Goal: Task Accomplishment & Management: Manage account settings

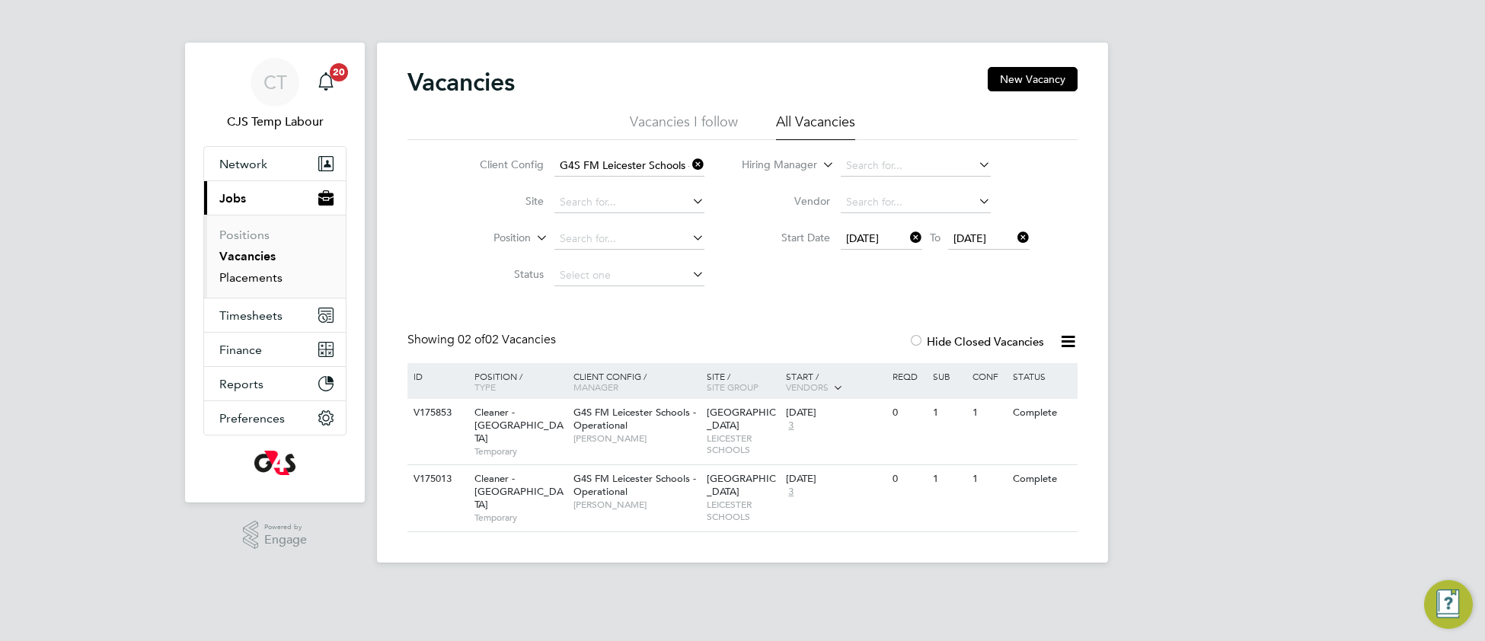
click at [251, 280] on link "Placements" at bounding box center [250, 277] width 63 height 14
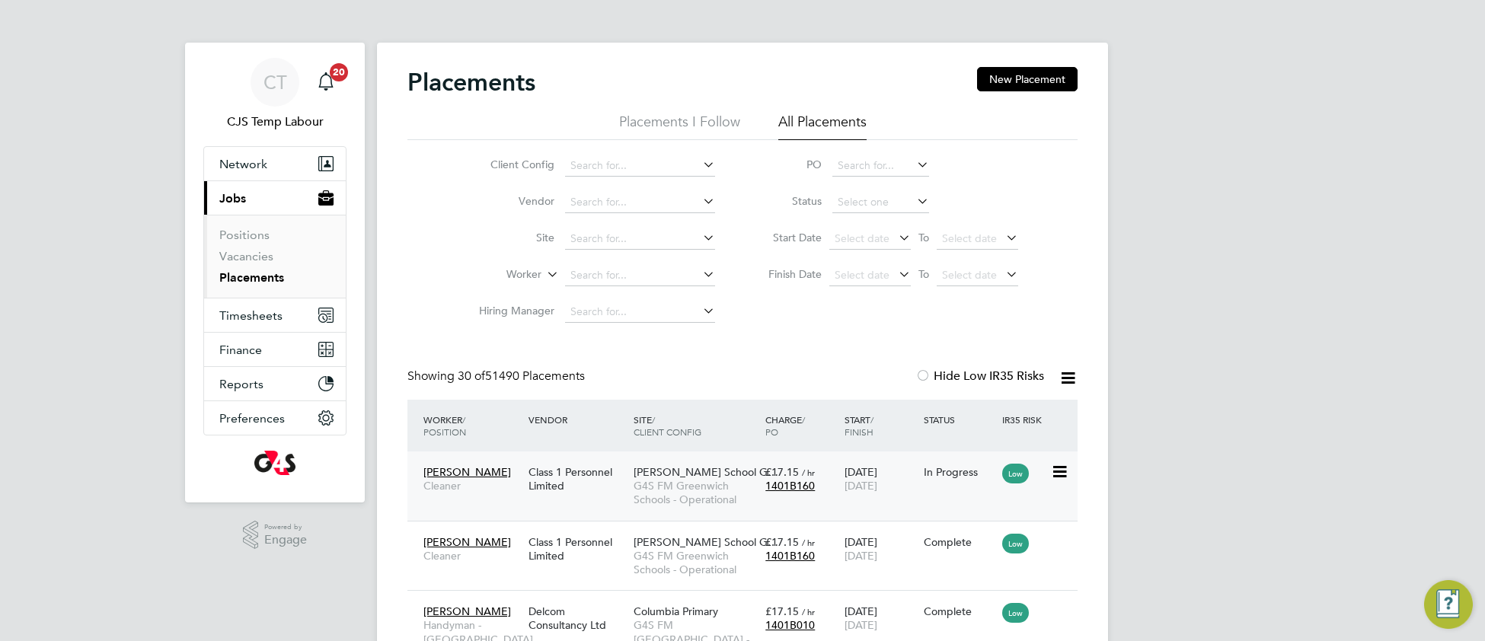
click at [706, 479] on span "G4S FM Greenwich Schools - Operational" at bounding box center [696, 492] width 124 height 27
click at [596, 469] on div "Class 1 Personnel Limited" at bounding box center [577, 479] width 105 height 43
click at [246, 277] on link "Placements" at bounding box center [251, 277] width 65 height 14
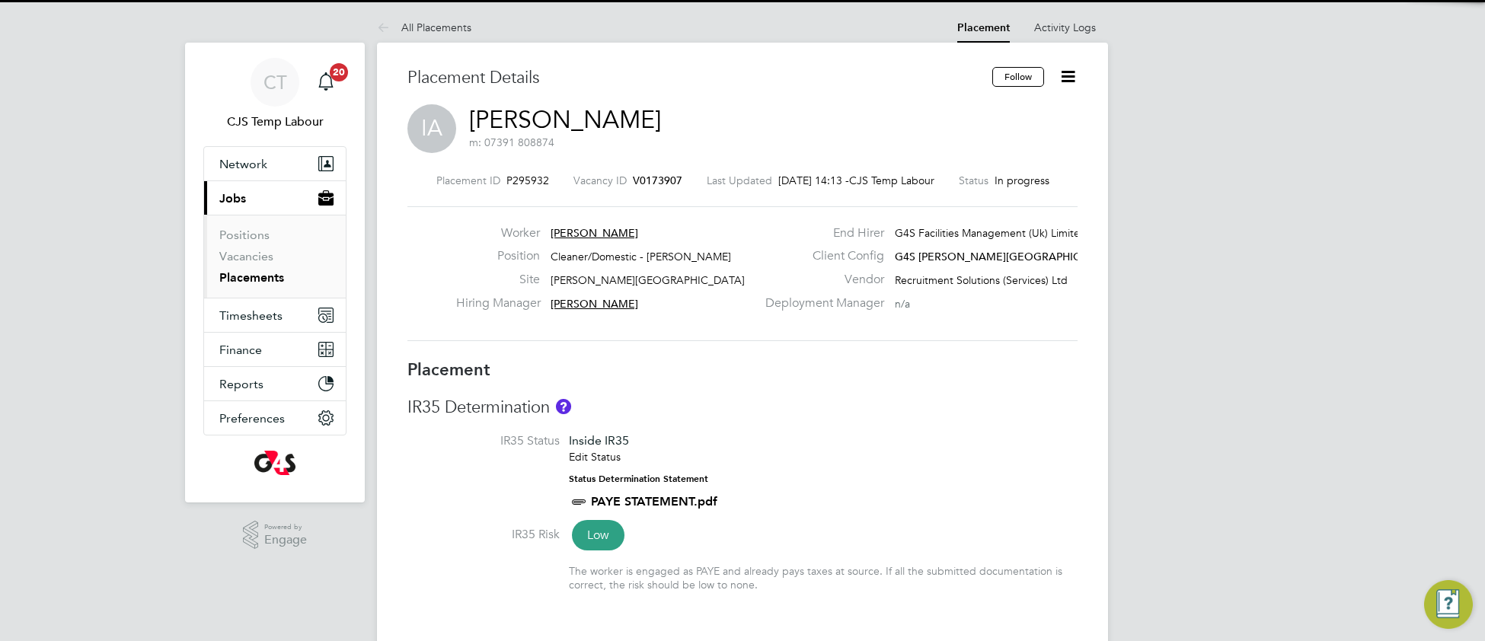
click at [906, 471] on li "IR35 Status Inside IR35 Edit Status Status Determination Statement PAYE STATEME…" at bounding box center [743, 480] width 670 height 94
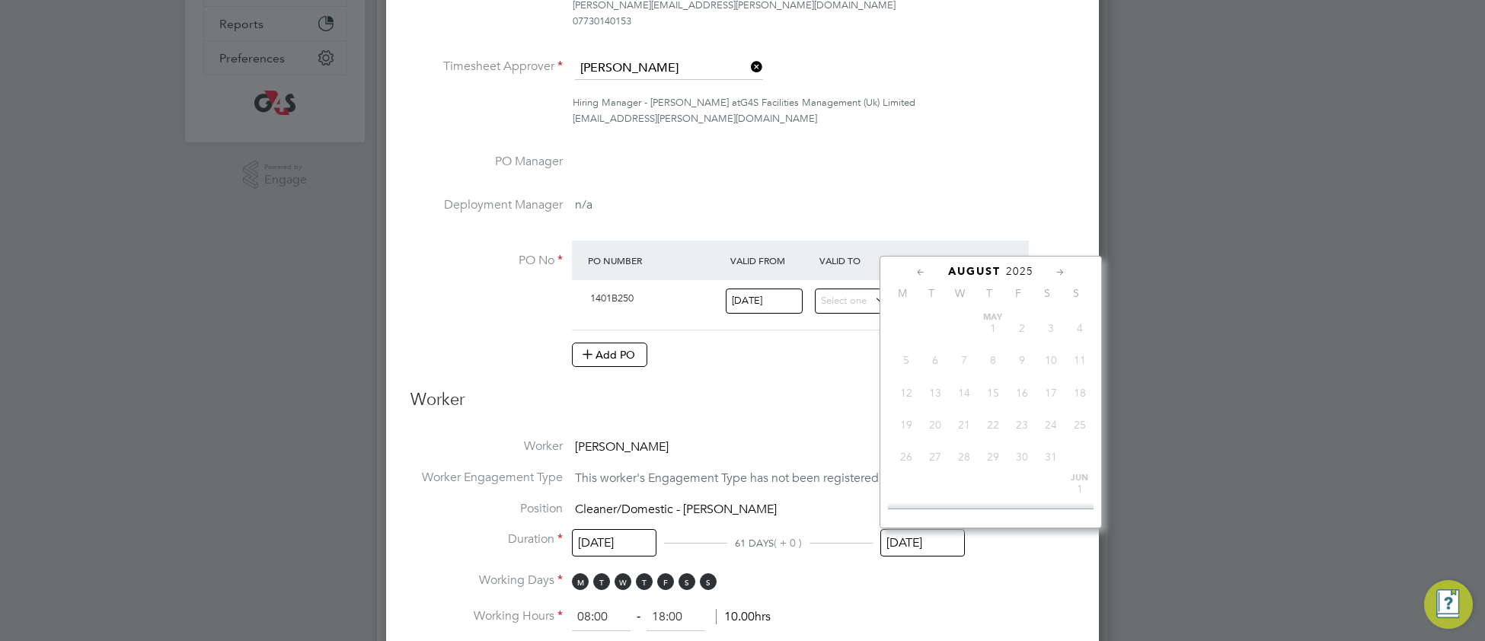
click at [931, 551] on input "[DATE]" at bounding box center [923, 543] width 85 height 28
click at [935, 417] on span "30" at bounding box center [935, 402] width 29 height 29
type input "[DATE]"
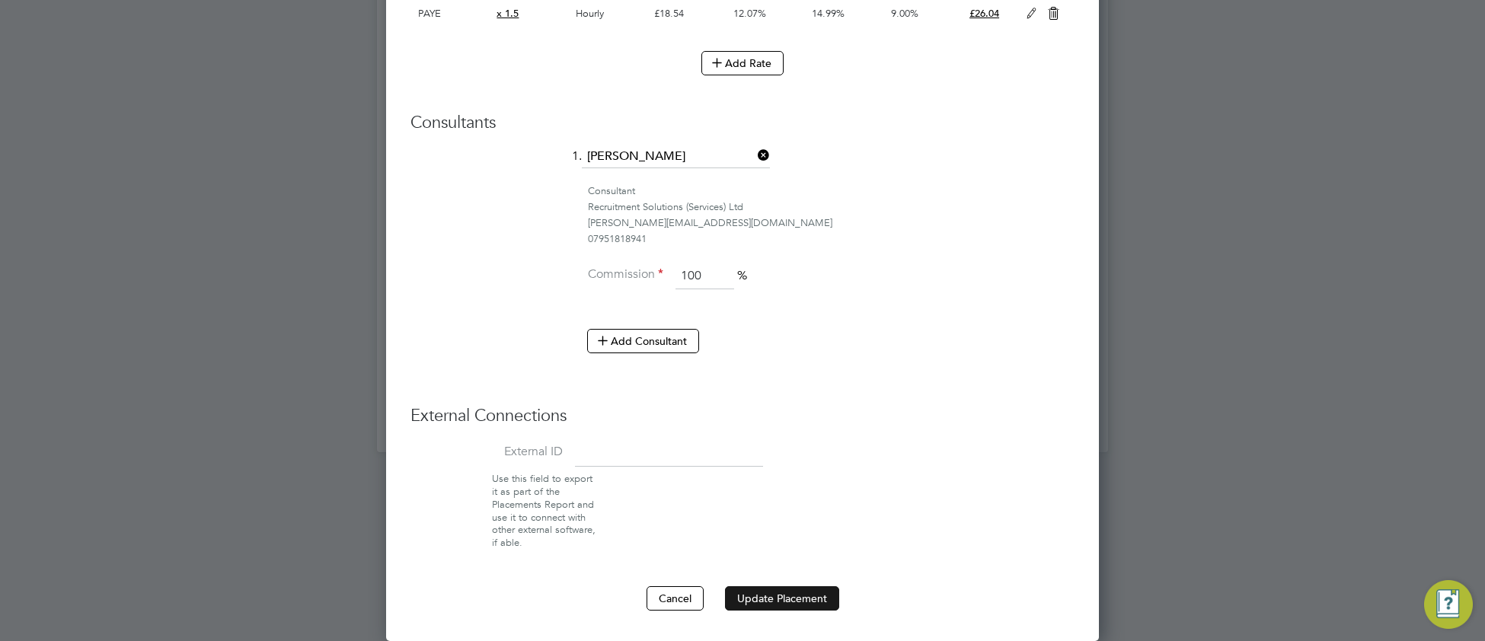
click at [766, 598] on button "Update Placement" at bounding box center [782, 599] width 114 height 24
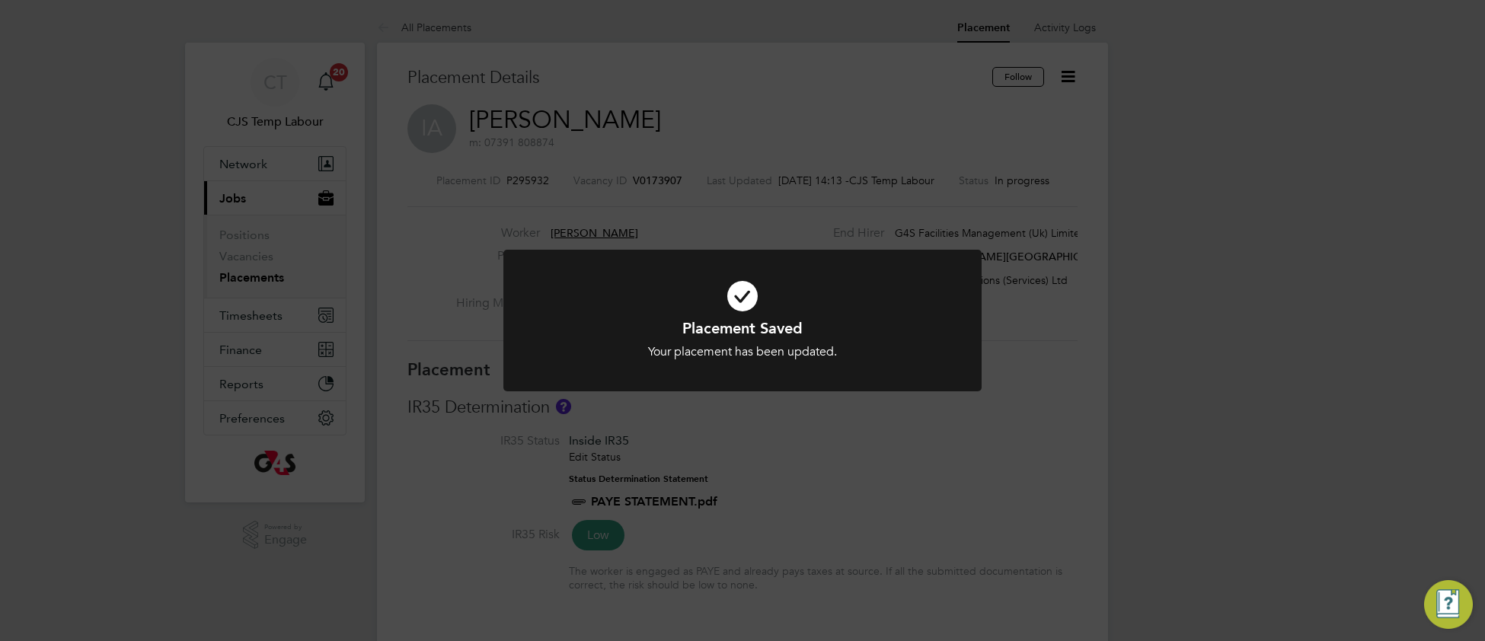
click at [848, 313] on icon at bounding box center [743, 296] width 396 height 59
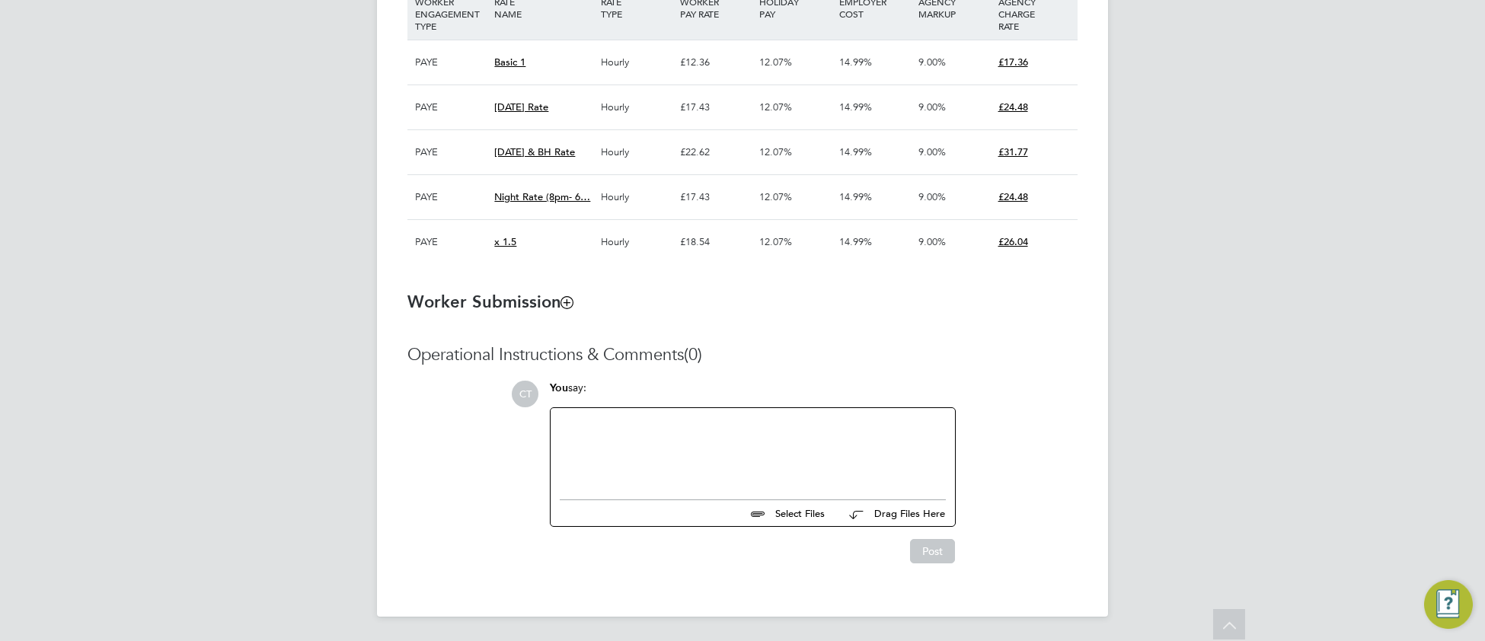
click at [655, 454] on div at bounding box center [753, 450] width 386 height 66
drag, startPoint x: 692, startPoint y: 424, endPoint x: 724, endPoint y: 424, distance: 31.2
click at [724, 424] on div "Extended until end of Septemebr by Monika" at bounding box center [753, 450] width 386 height 66
click at [777, 456] on div "Extended until end of Sept by Monika" at bounding box center [753, 450] width 386 height 66
click at [755, 426] on div "Extended until end of Sept by Monika" at bounding box center [753, 450] width 386 height 66
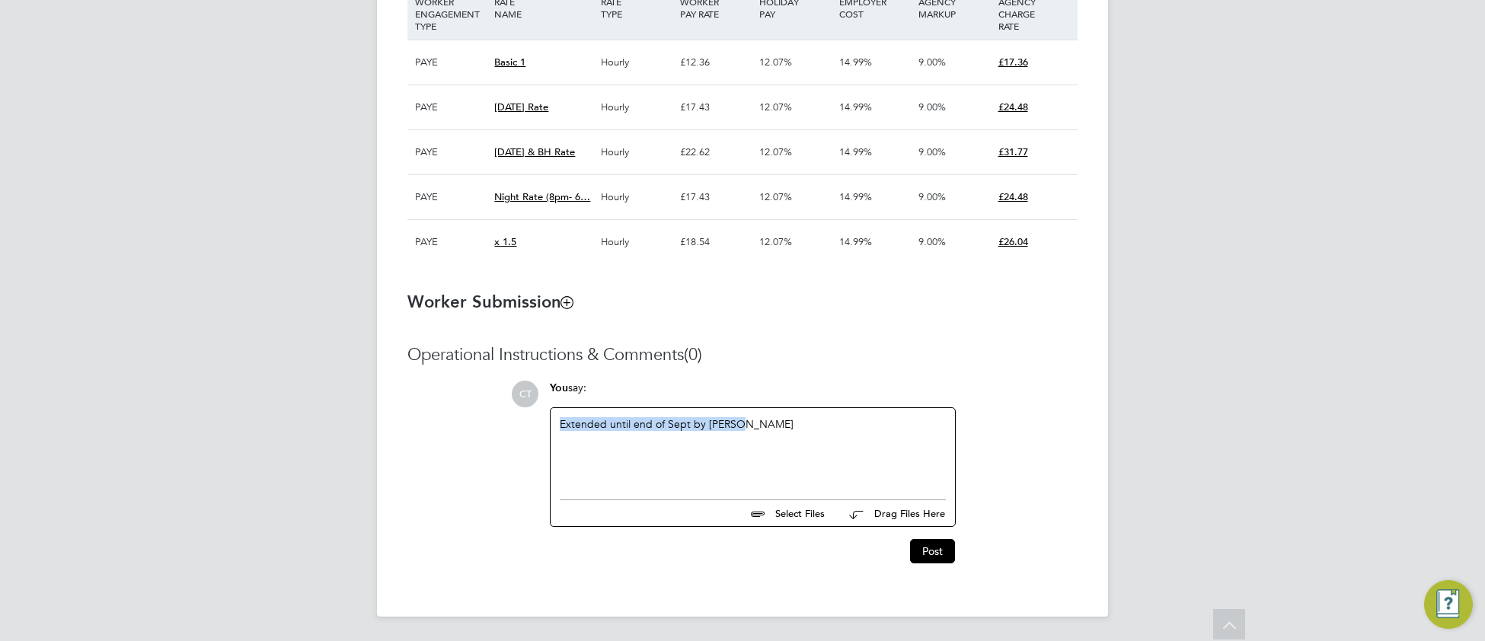
drag, startPoint x: 561, startPoint y: 427, endPoint x: 772, endPoint y: 425, distance: 210.2
click at [772, 425] on div "Extended until end of Sept by Monika" at bounding box center [753, 450] width 386 height 66
copy div "Extended until end of Sept by Monika"
click at [926, 563] on button "Post" at bounding box center [932, 551] width 45 height 24
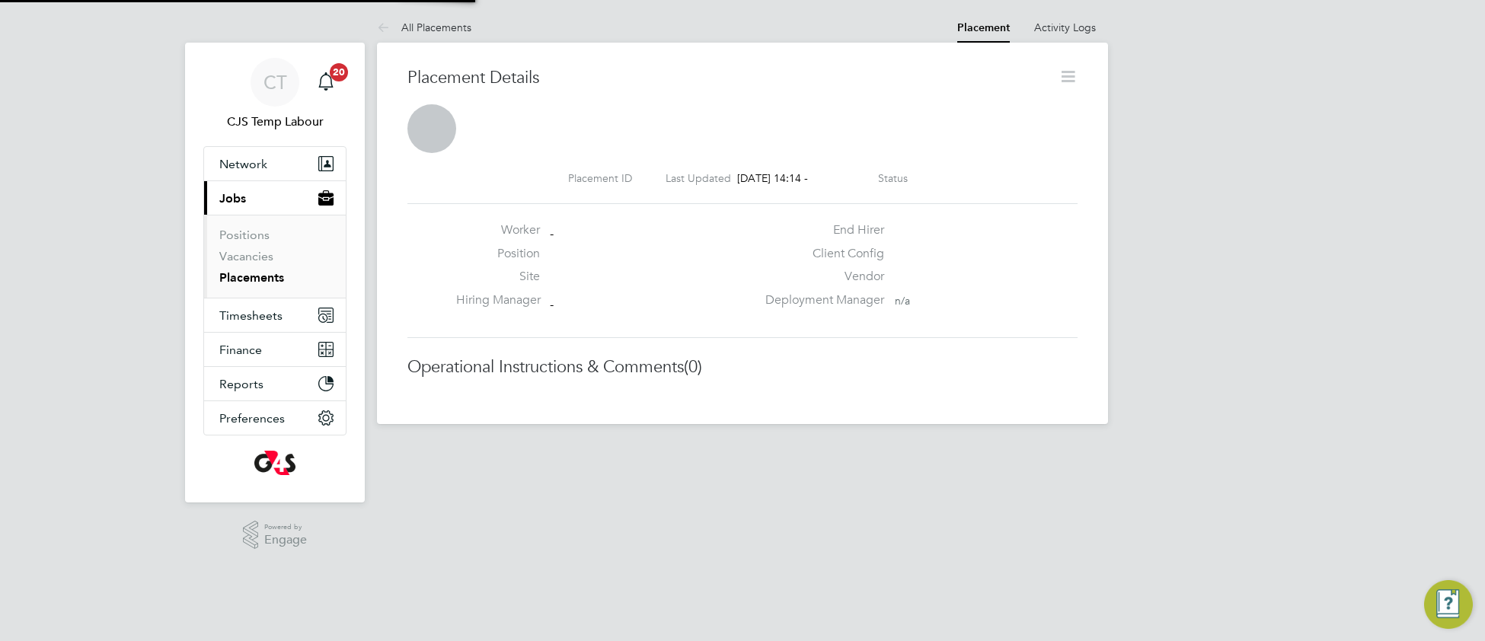
scroll to position [24, 301]
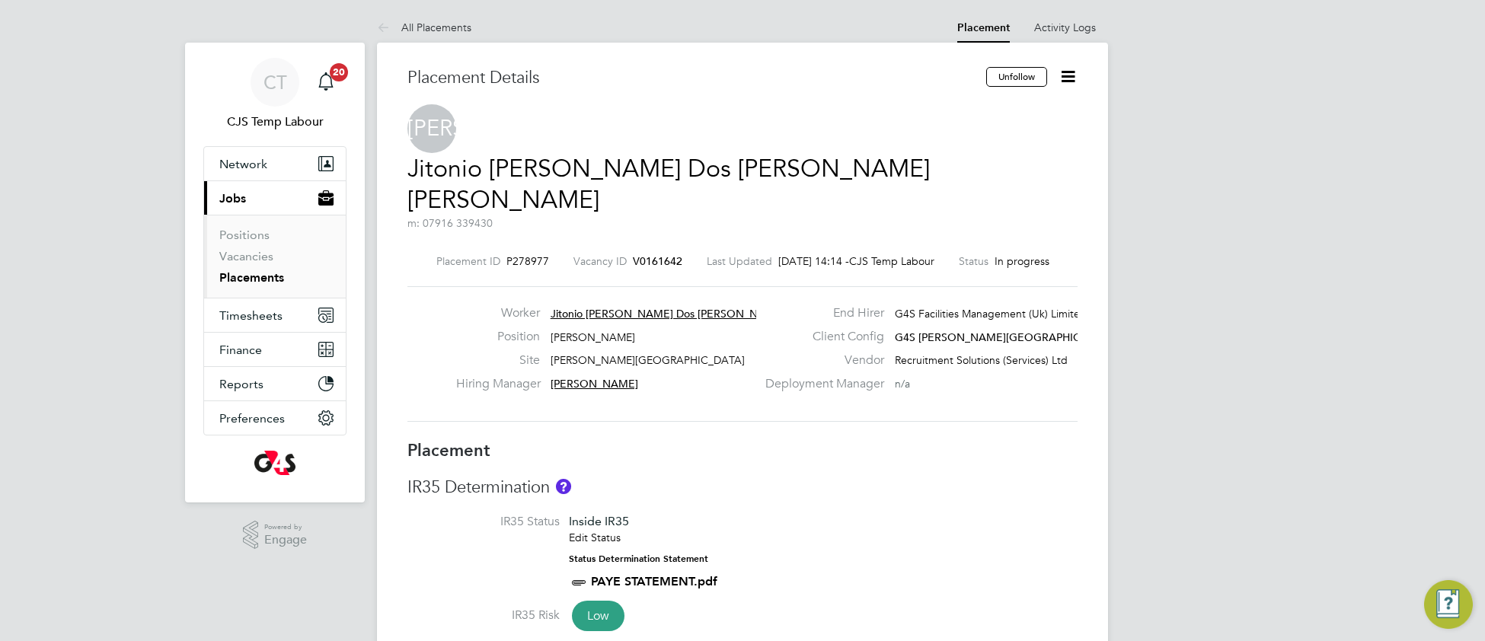
click at [937, 514] on li "IR35 Status Inside IR35 Edit Status Status Determination Statement PAYE STATEME…" at bounding box center [743, 561] width 670 height 94
type input "Jodie Massingham"
type input "Maureen Langridge"
type input "17 Mar 2025"
type input "31 Aug 2025"
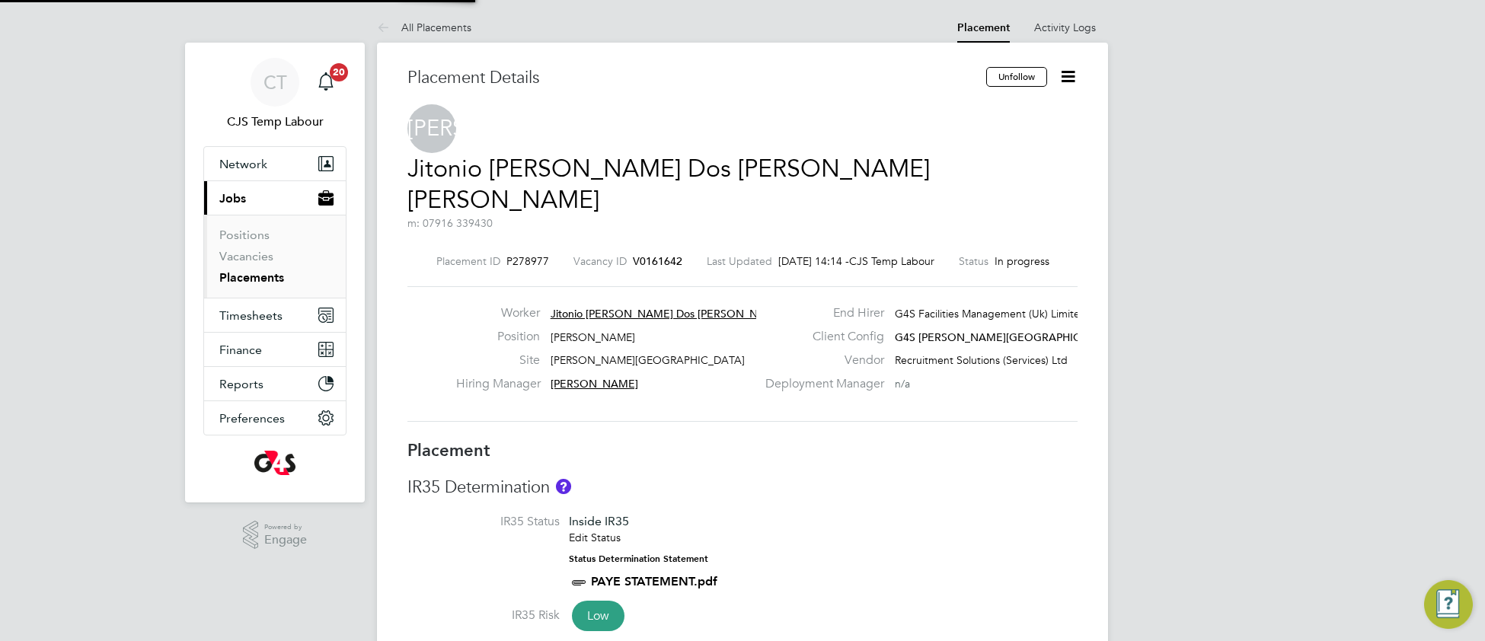
type input "10:00"
type input "18:00"
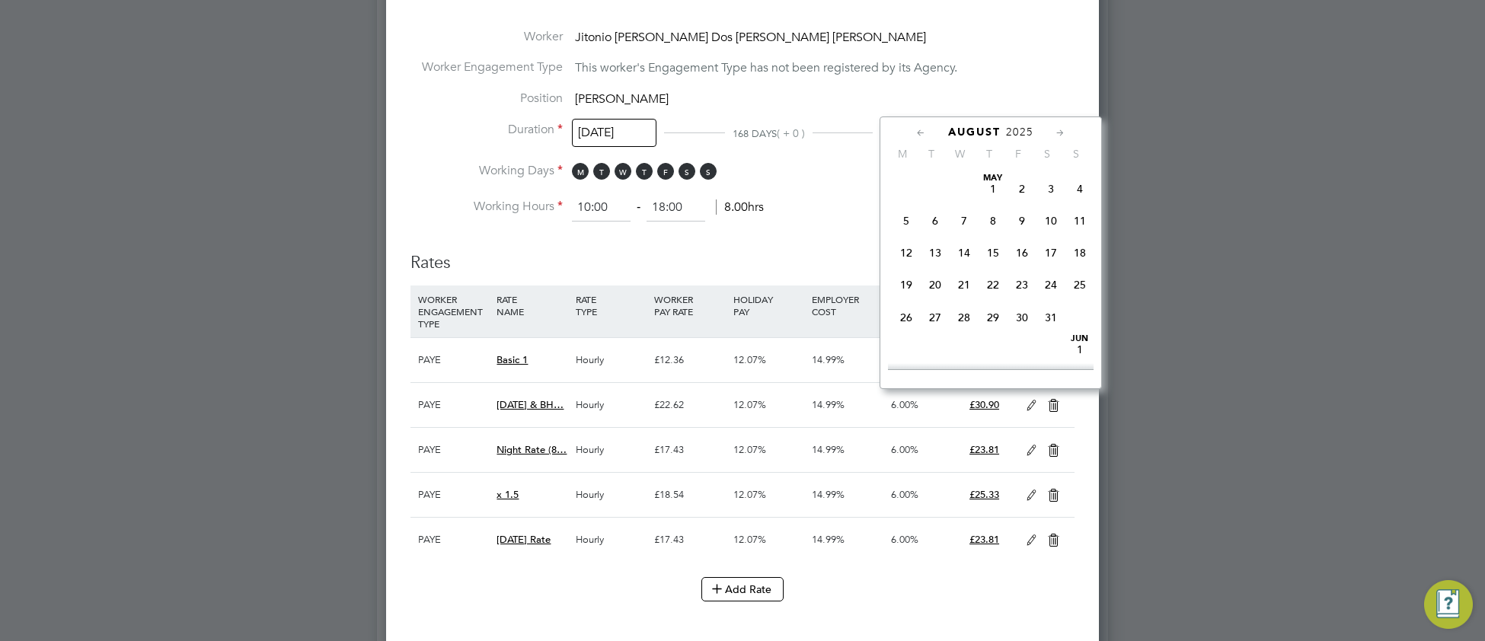
drag, startPoint x: 914, startPoint y: 101, endPoint x: 954, endPoint y: 174, distance: 82.9
click at [915, 119] on input "31 Aug 2025" at bounding box center [923, 133] width 85 height 28
drag, startPoint x: 935, startPoint y: 351, endPoint x: 884, endPoint y: 401, distance: 71.1
click at [934, 339] on span "30" at bounding box center [935, 324] width 29 height 29
type input "30 Sep 2025"
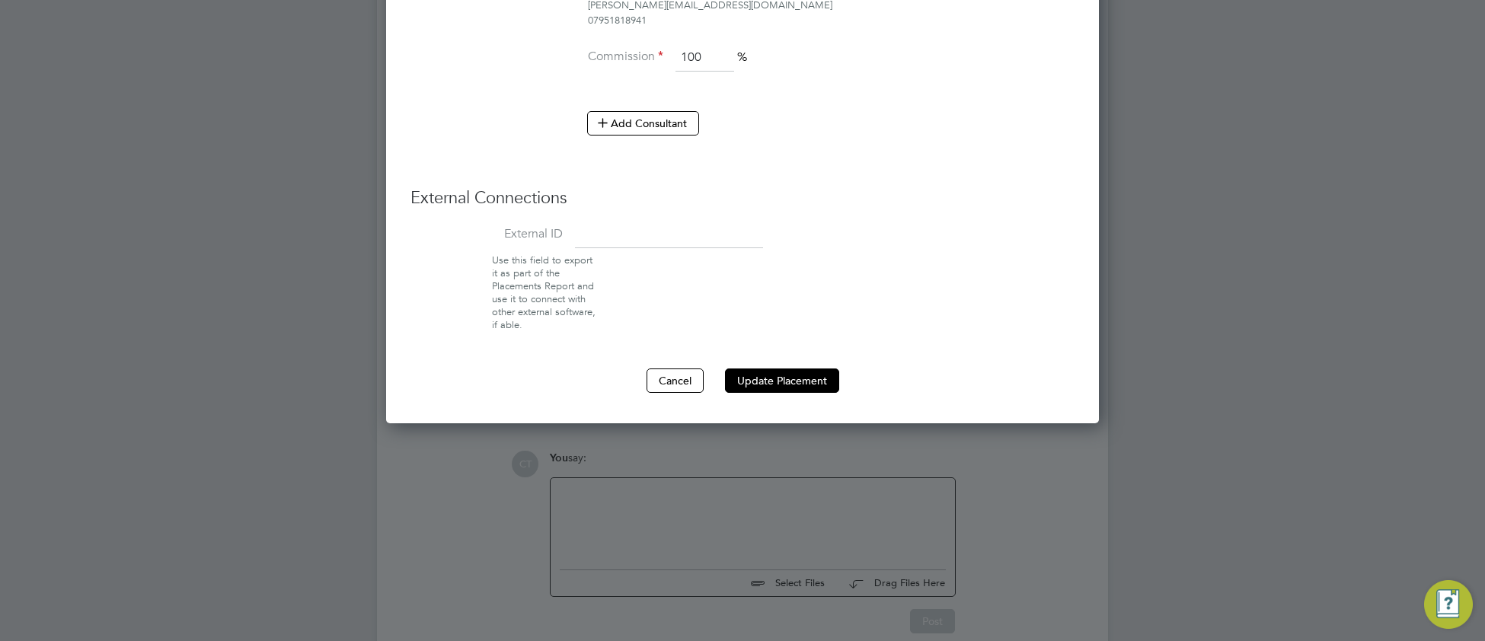
click at [782, 369] on button "Update Placement" at bounding box center [782, 381] width 114 height 24
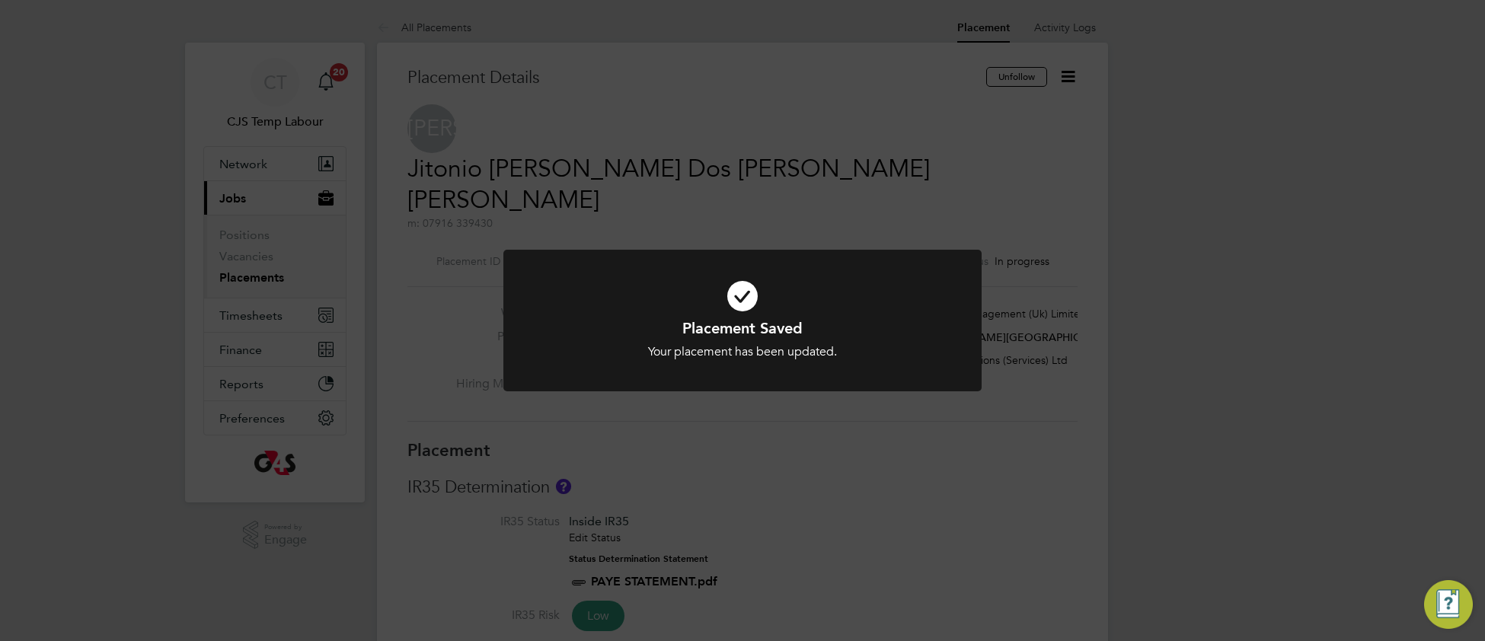
drag, startPoint x: 615, startPoint y: 336, endPoint x: 646, endPoint y: 419, distance: 88.7
click at [614, 337] on h1 "Placement Saved" at bounding box center [743, 328] width 396 height 20
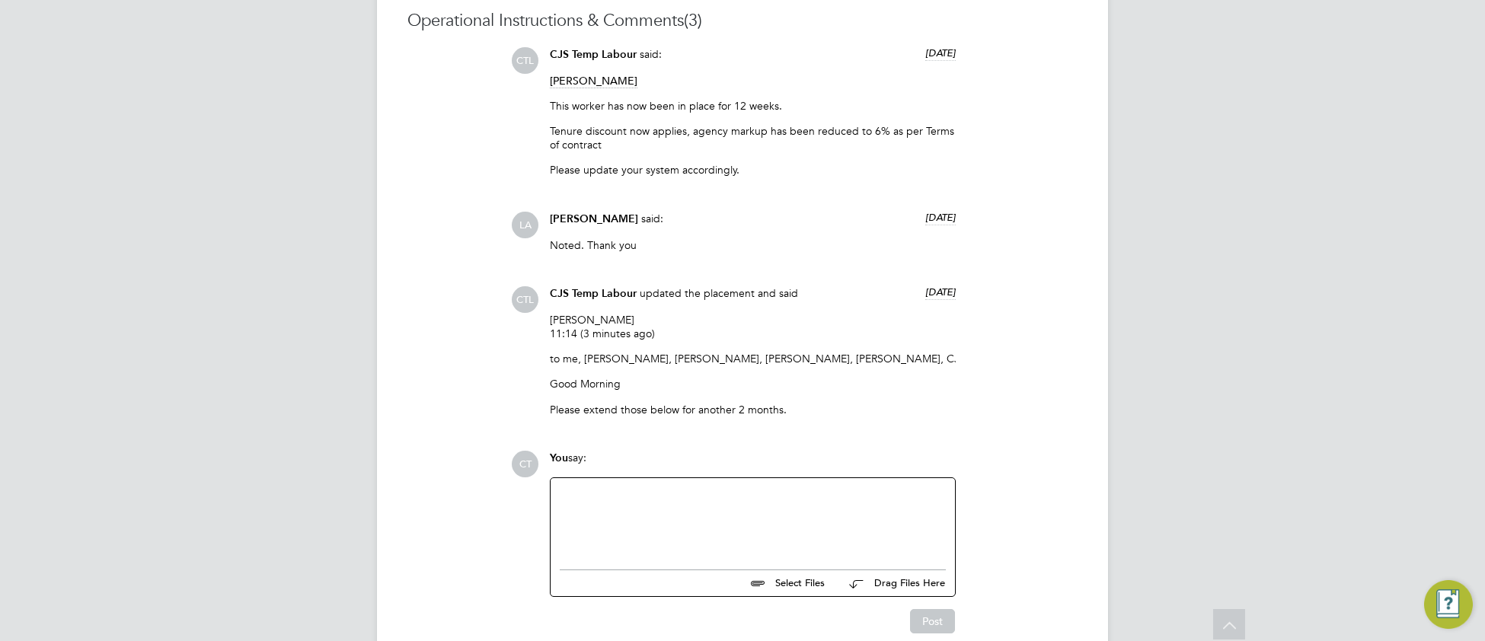
click at [663, 487] on div at bounding box center [753, 520] width 386 height 66
paste div
click at [724, 487] on div "Extended until end of Sept by Monika" at bounding box center [753, 520] width 386 height 66
click at [723, 487] on div "Extended until end of Sept by Monika" at bounding box center [753, 520] width 386 height 66
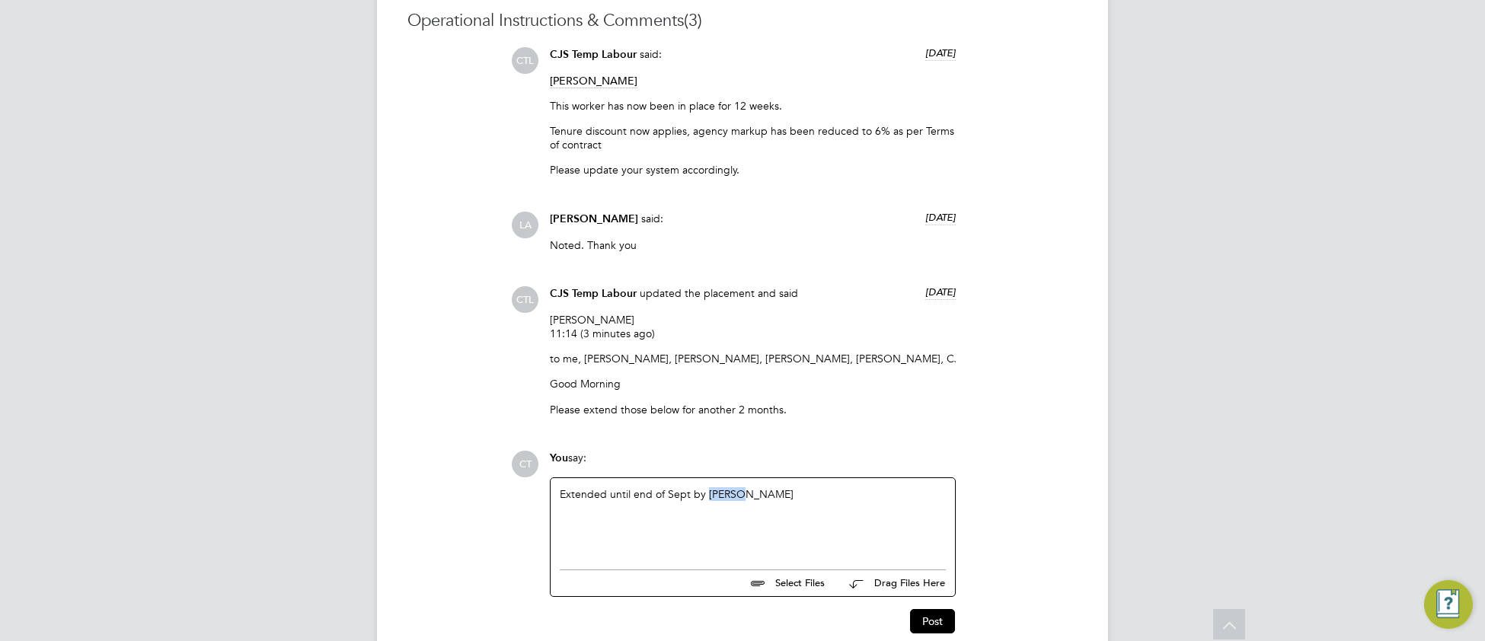
click at [722, 487] on div "Extended until end of Sept by Monika" at bounding box center [753, 520] width 386 height 66
click at [921, 609] on button "Post" at bounding box center [932, 621] width 45 height 24
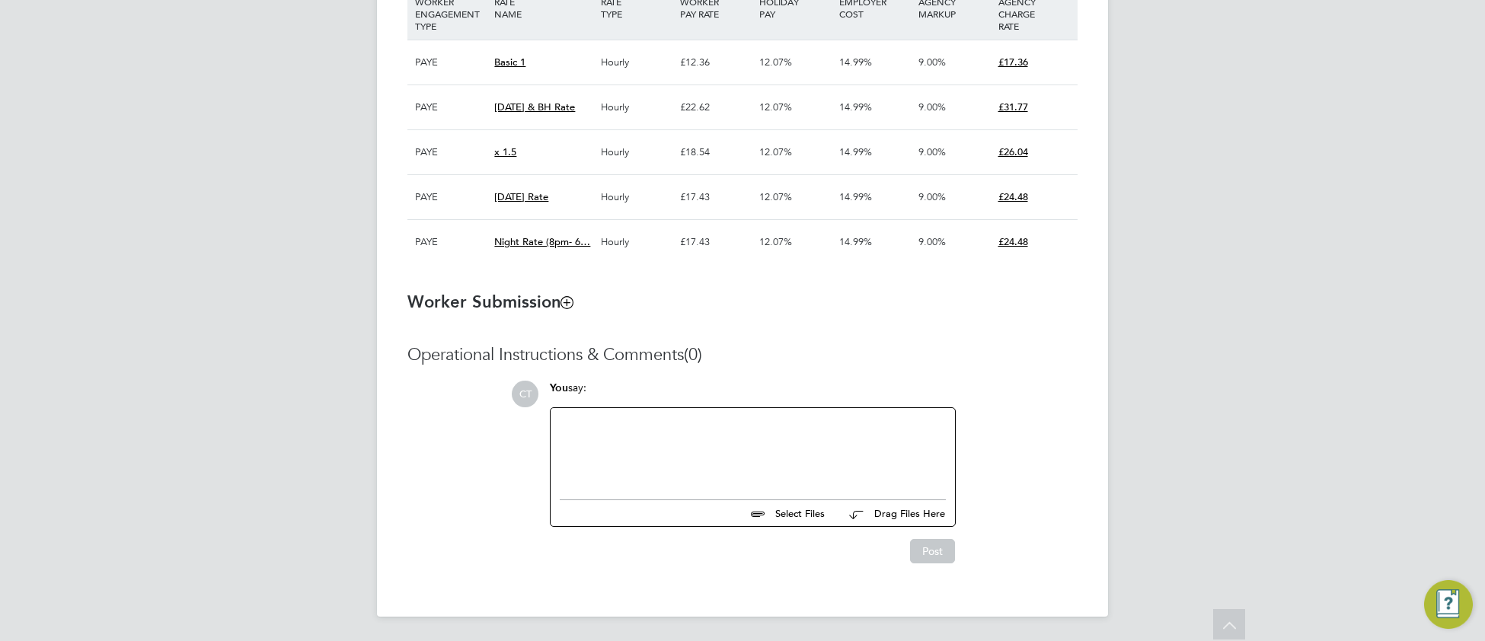
click at [629, 457] on div at bounding box center [753, 450] width 386 height 66
paste div
click at [942, 558] on button "Post" at bounding box center [932, 551] width 45 height 24
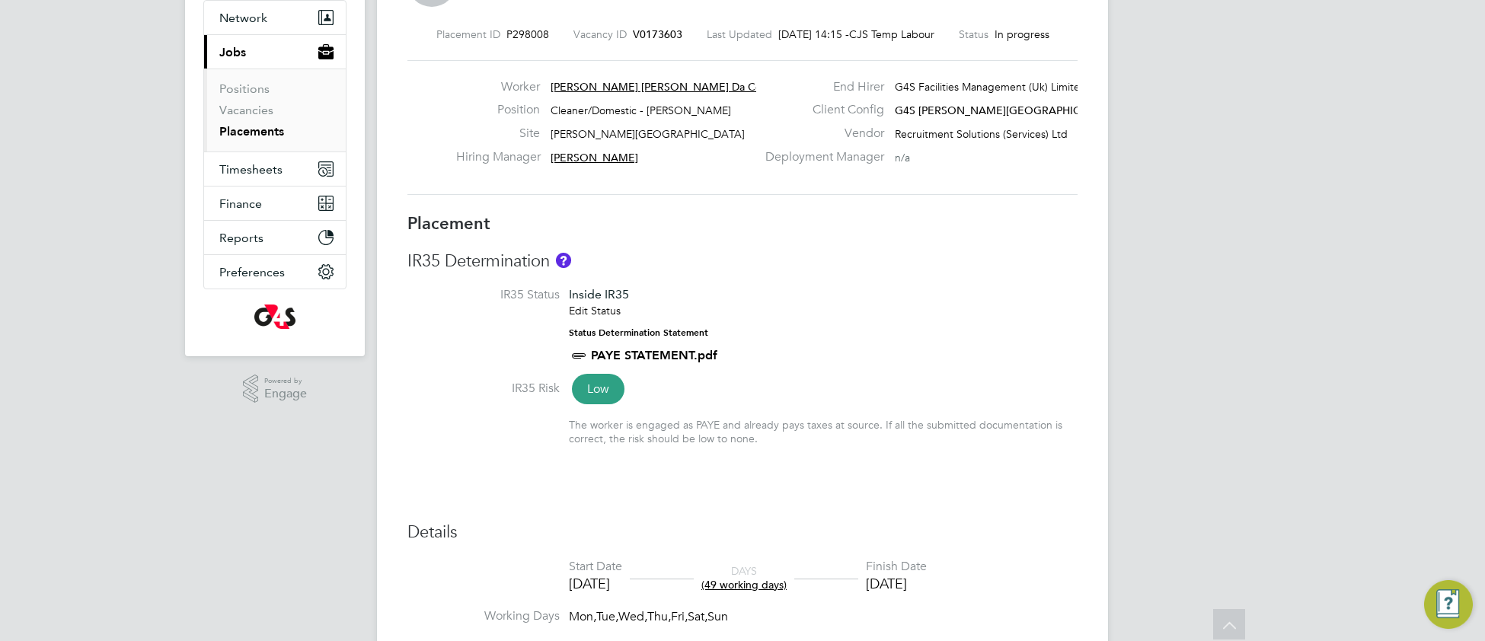
click at [894, 328] on li "IR35 Status Inside IR35 Edit Status Status Determination Statement PAYE STATEME…" at bounding box center [743, 334] width 670 height 94
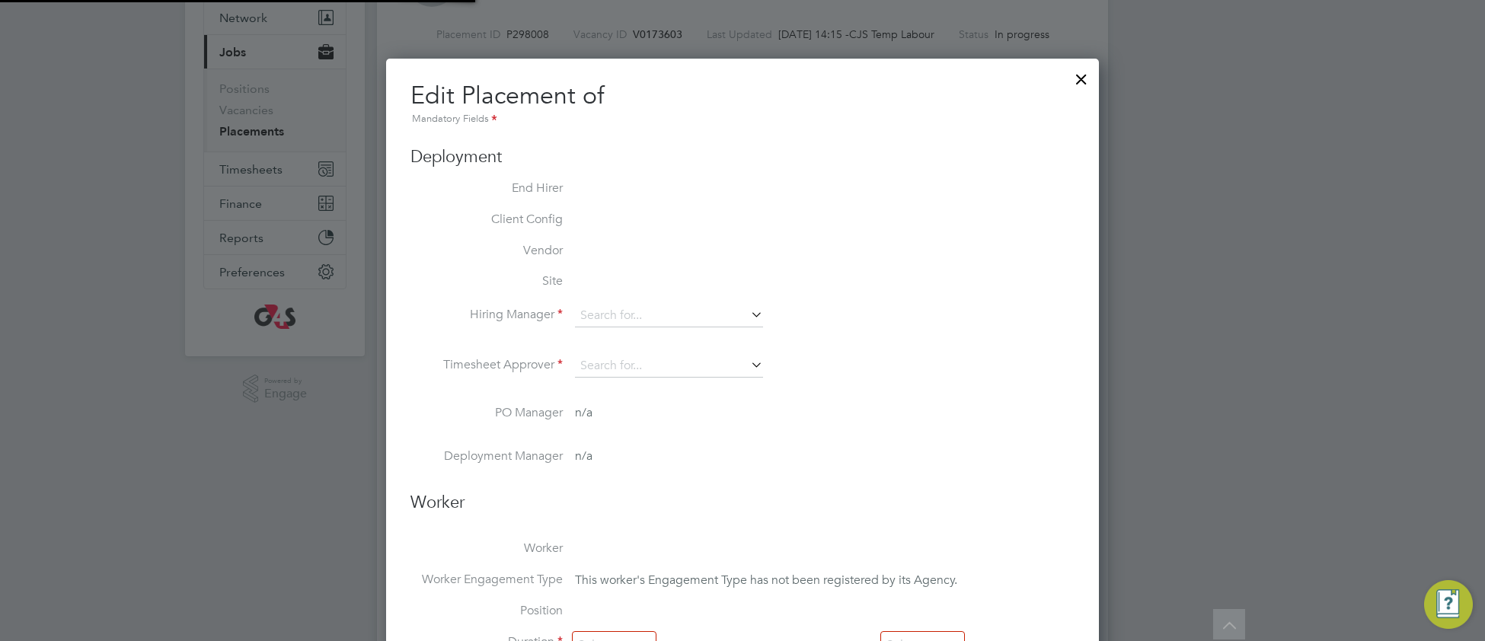
type input "Jodie Massingham"
type input "Monika krawczyk"
type input "14 Jul 2025"
type input "31 Aug 2025"
type input "08:00"
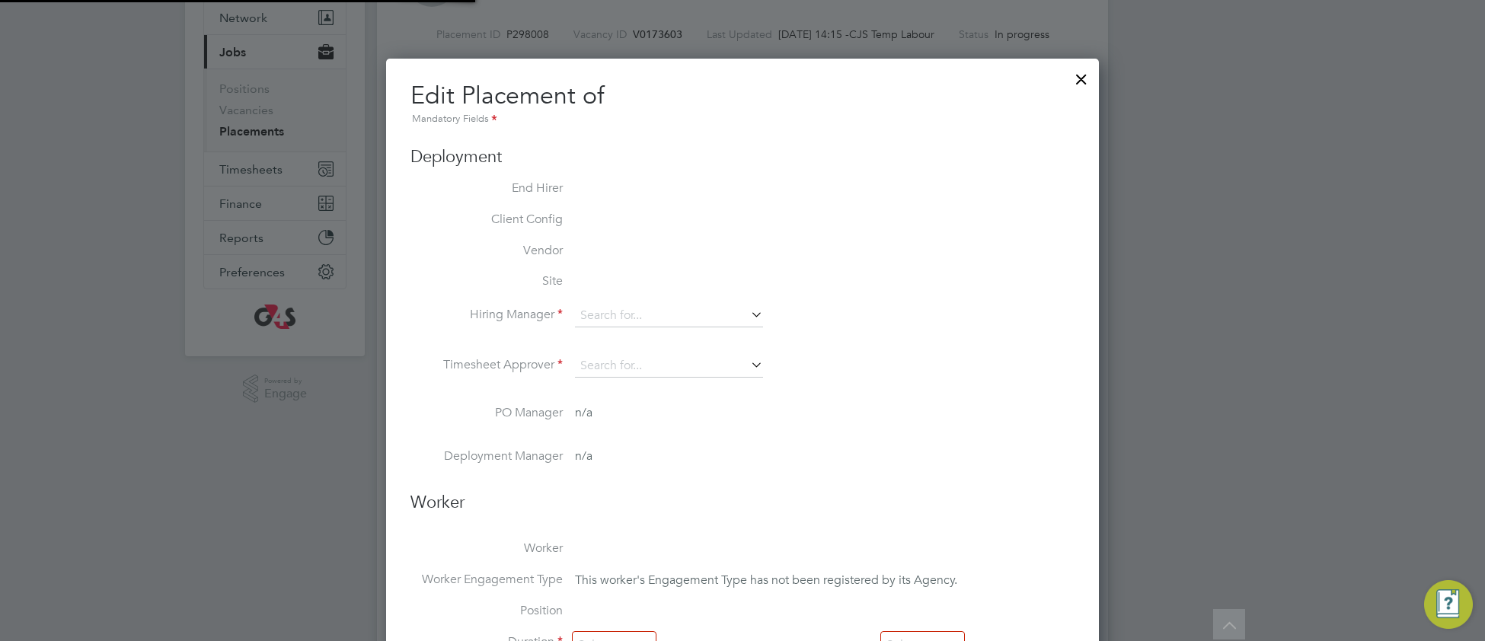
type input "18:00"
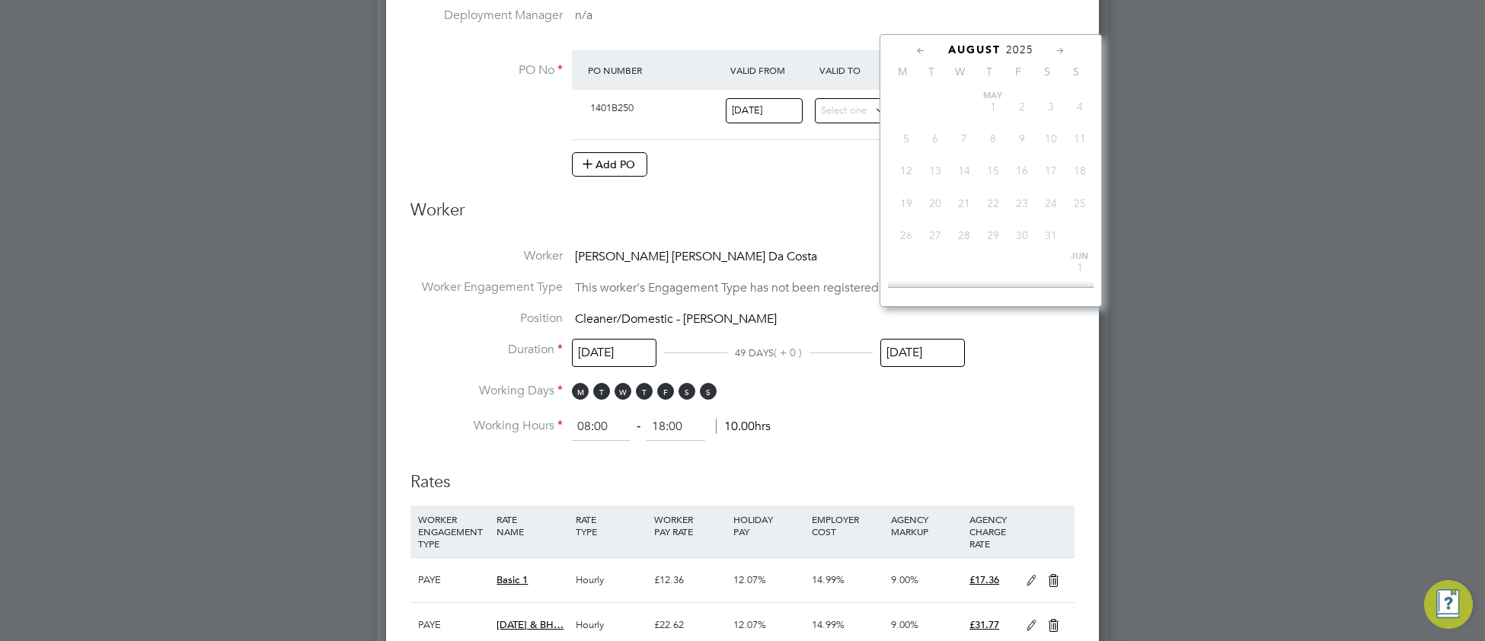
click at [932, 339] on input "31 Aug 2025" at bounding box center [923, 353] width 85 height 28
click at [938, 242] on span "30" at bounding box center [935, 227] width 29 height 29
type input "30 Sep 2025"
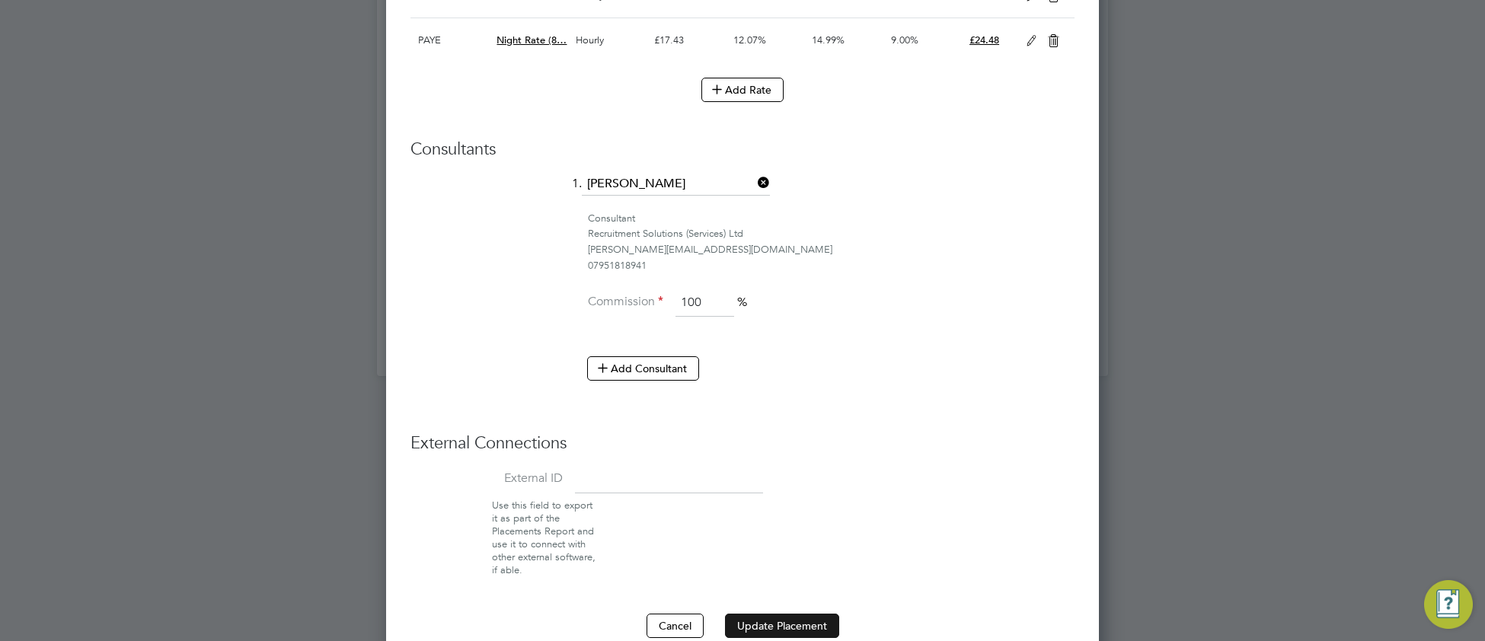
click at [771, 614] on button "Update Placement" at bounding box center [782, 626] width 114 height 24
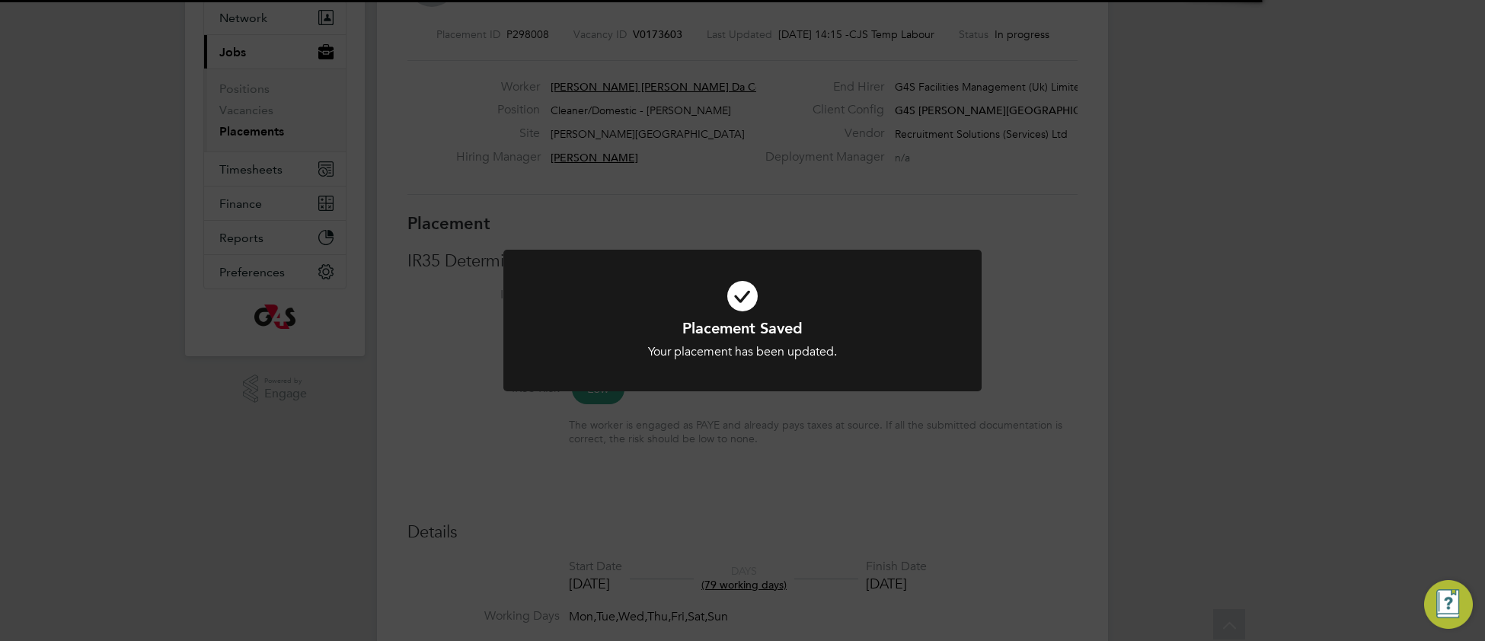
click at [573, 347] on div "Your placement has been updated." at bounding box center [743, 352] width 396 height 16
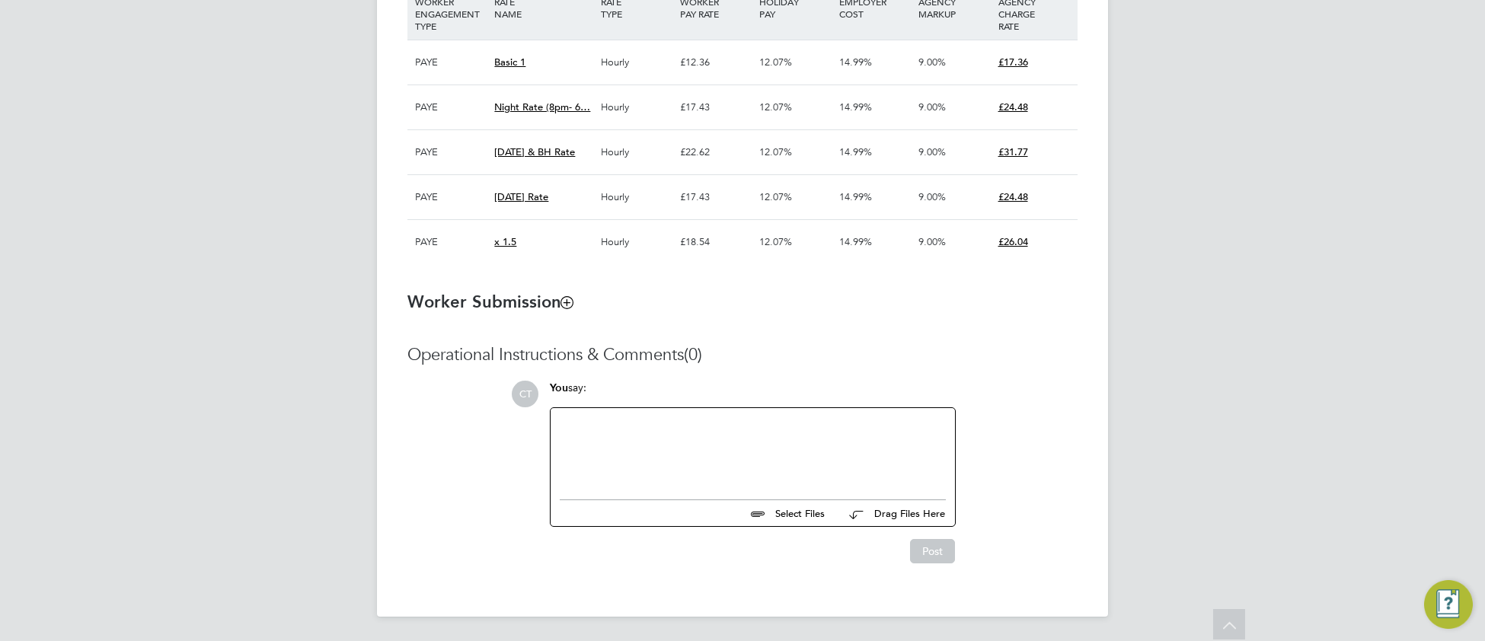
click at [638, 463] on div at bounding box center [753, 450] width 386 height 66
paste div
click at [721, 420] on div "Extended until end of Sept by Monika" at bounding box center [753, 450] width 386 height 66
click at [722, 420] on div "Extended until end of Sept by Monika" at bounding box center [753, 450] width 386 height 66
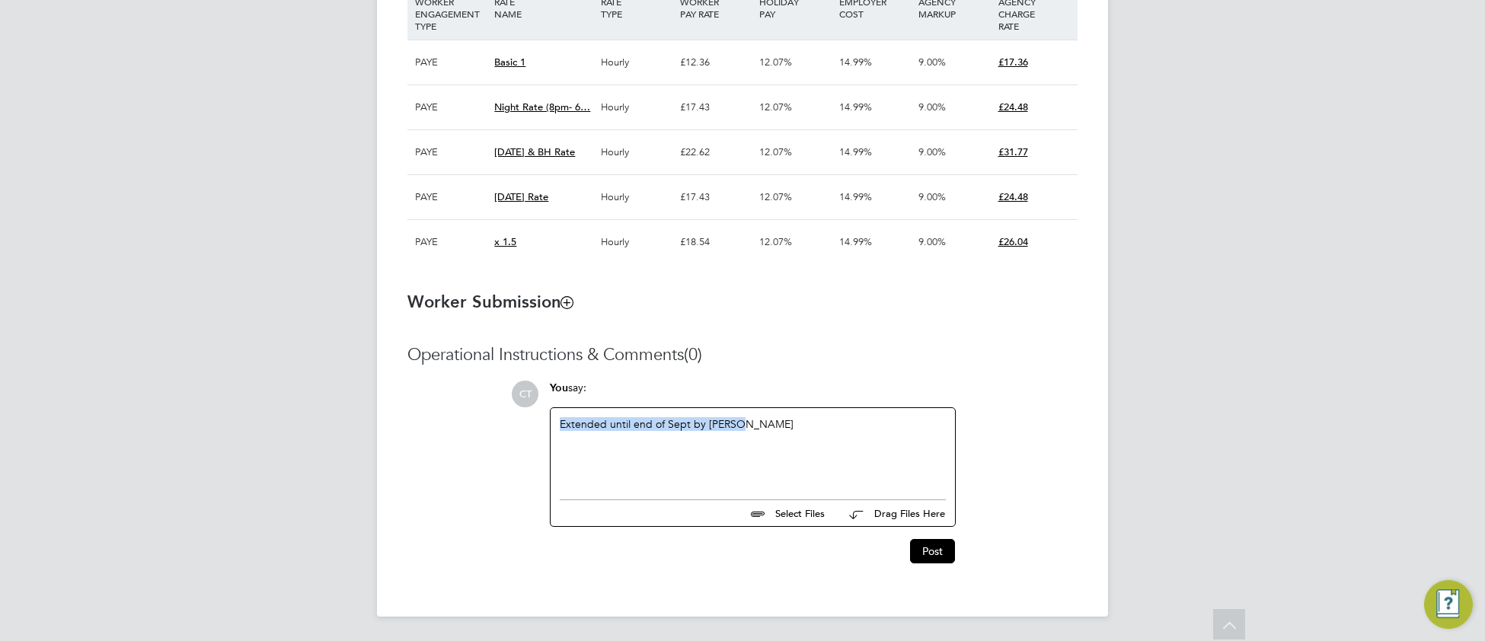
click at [722, 420] on div "Extended until end of Sept by Monika" at bounding box center [753, 450] width 386 height 66
click at [721, 420] on div "Extended until end of Sept by Monika" at bounding box center [753, 450] width 386 height 66
click at [932, 556] on button "Post" at bounding box center [932, 551] width 45 height 24
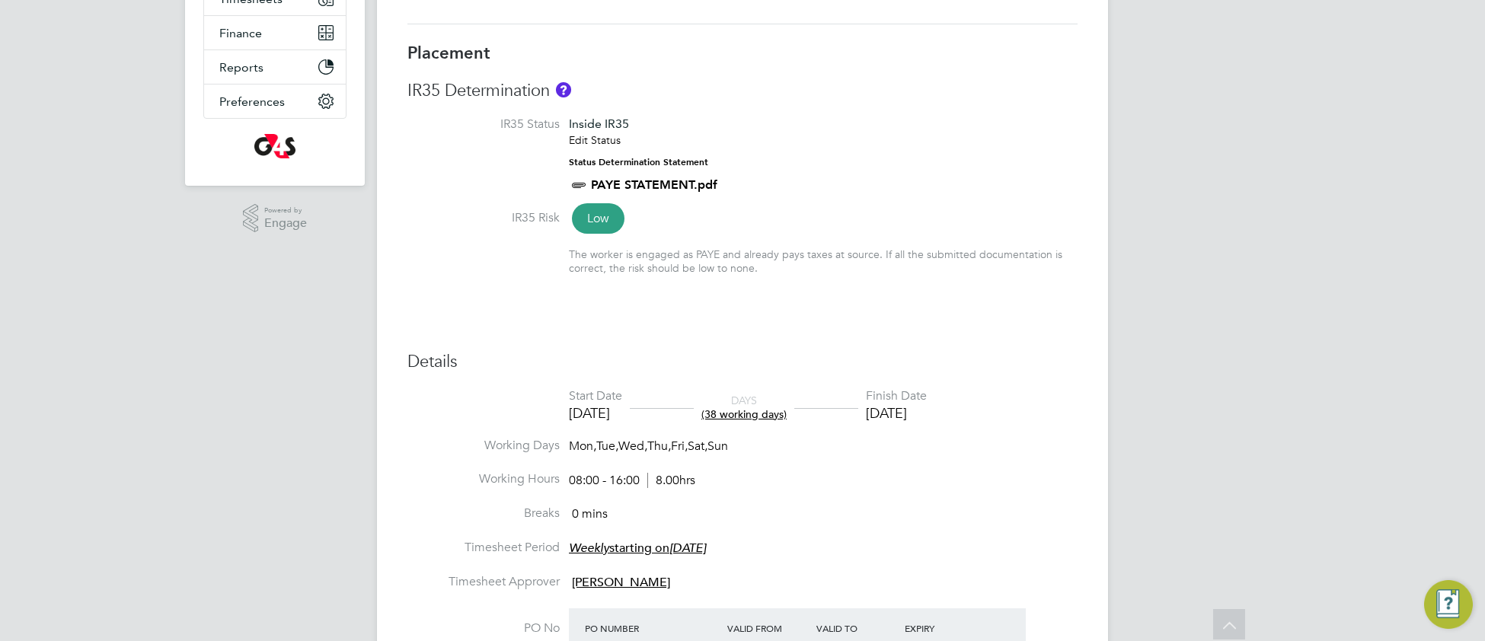
click at [964, 341] on div "Placement IR35 Determination IR35 Status Inside IR35 Edit Status Status Determi…" at bounding box center [743, 569] width 670 height 1053
type input "Jodie Massingham"
type input "Maureen Langridge"
type input "23 Jul 2025"
type input "[DATE]"
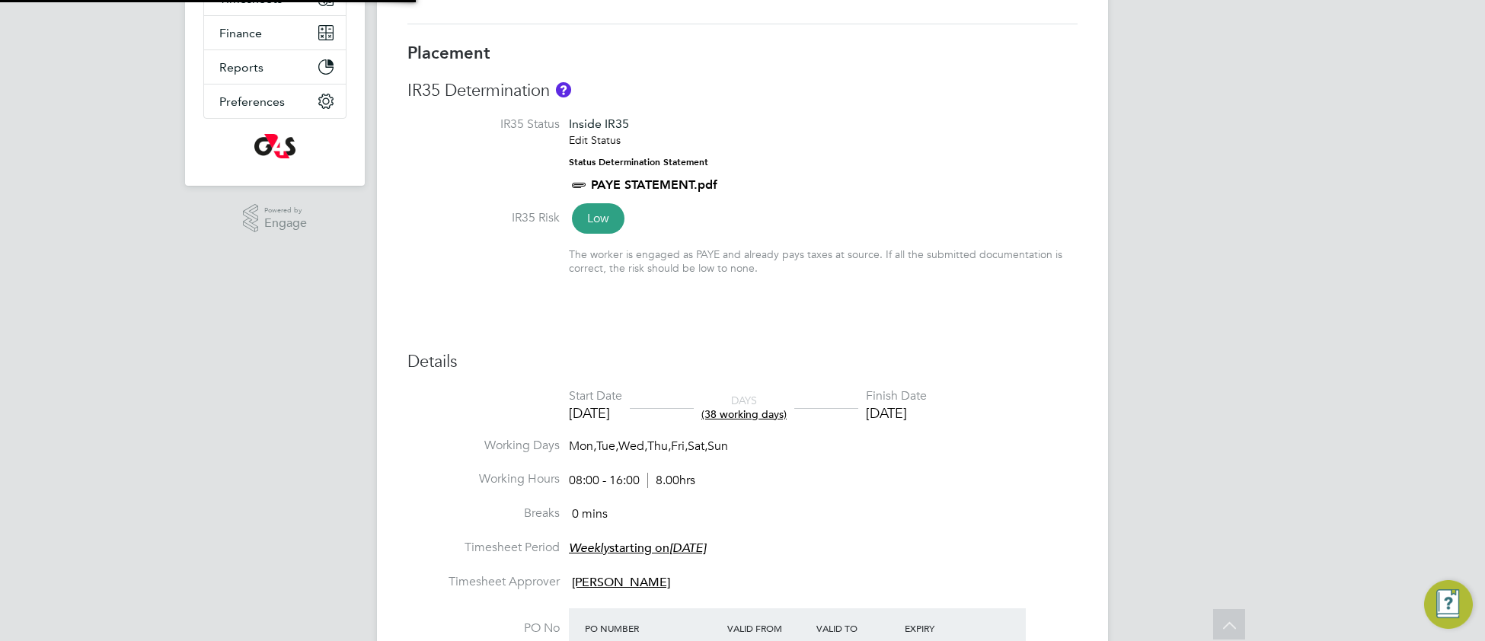
type input "08:00"
type input "16:00"
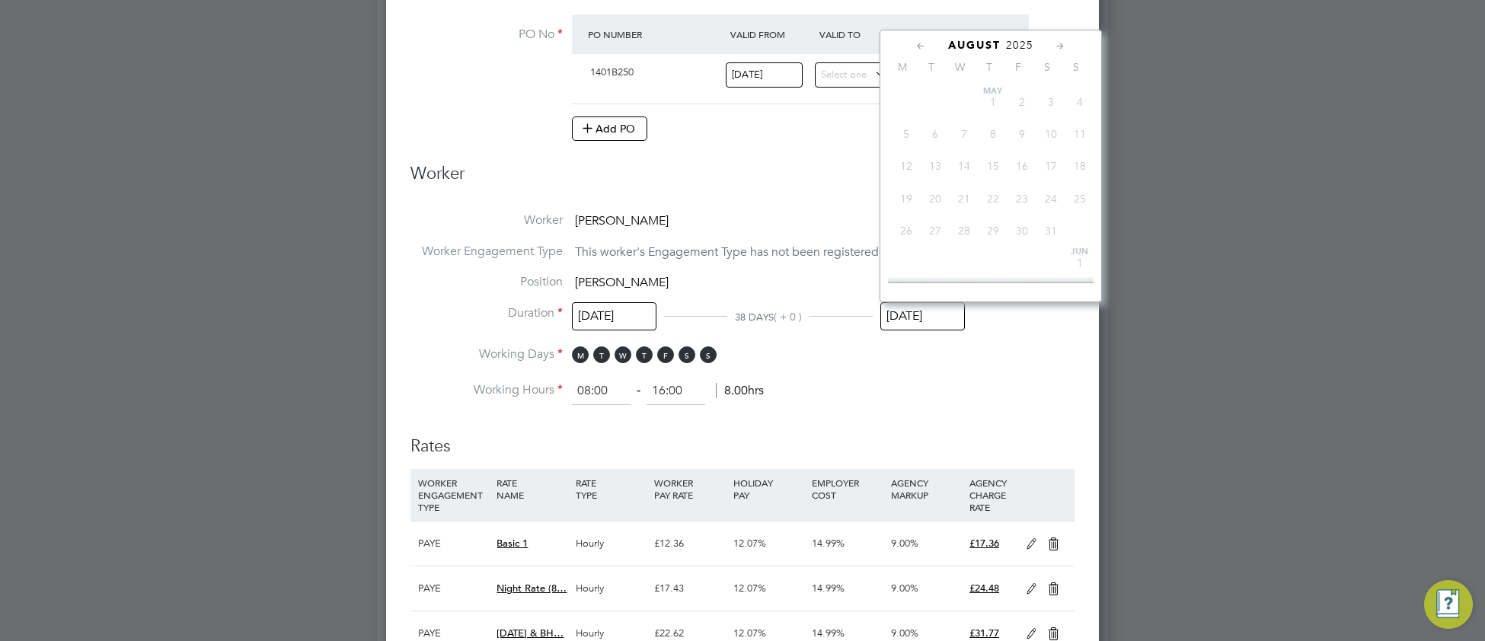
drag, startPoint x: 946, startPoint y: 323, endPoint x: 970, endPoint y: 342, distance: 30.9
click at [945, 323] on input "[DATE]" at bounding box center [923, 316] width 85 height 28
drag, startPoint x: 935, startPoint y: 235, endPoint x: 906, endPoint y: 277, distance: 50.3
click at [934, 230] on span "30" at bounding box center [935, 215] width 29 height 29
type input "30 Sep 2025"
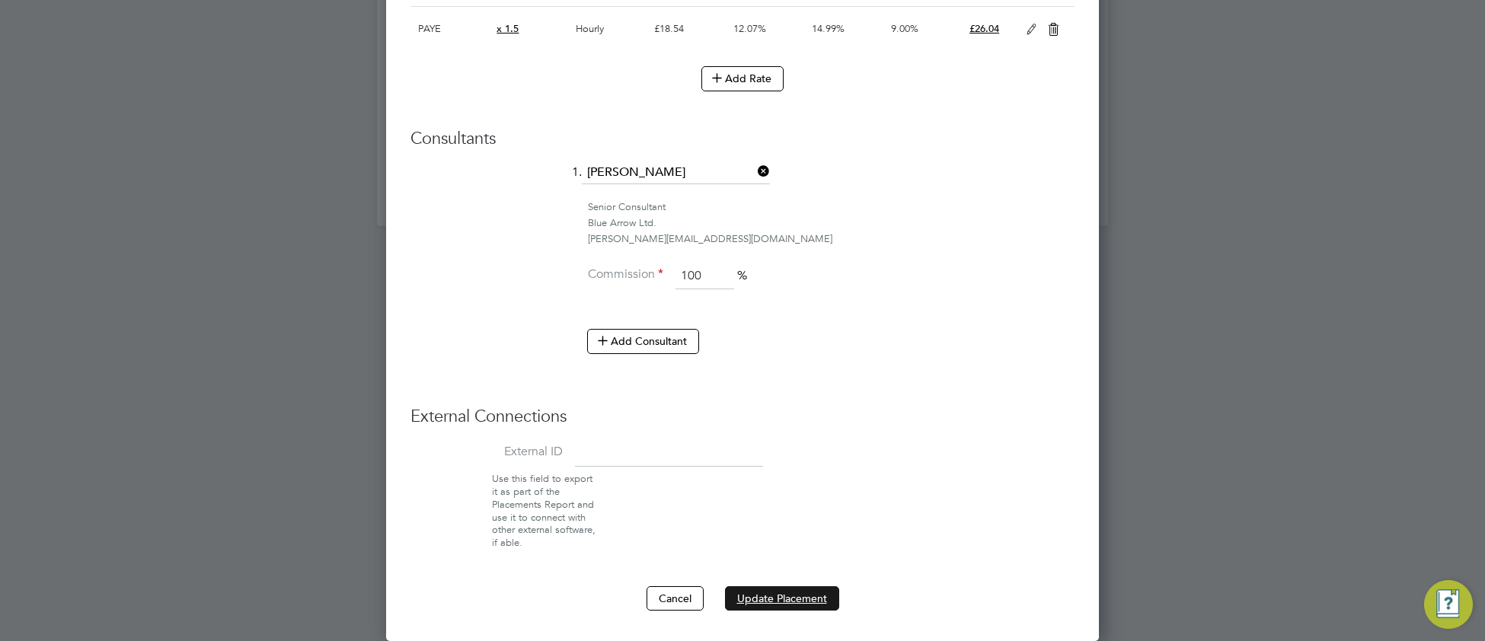
click at [762, 599] on button "Update Placement" at bounding box center [782, 599] width 114 height 24
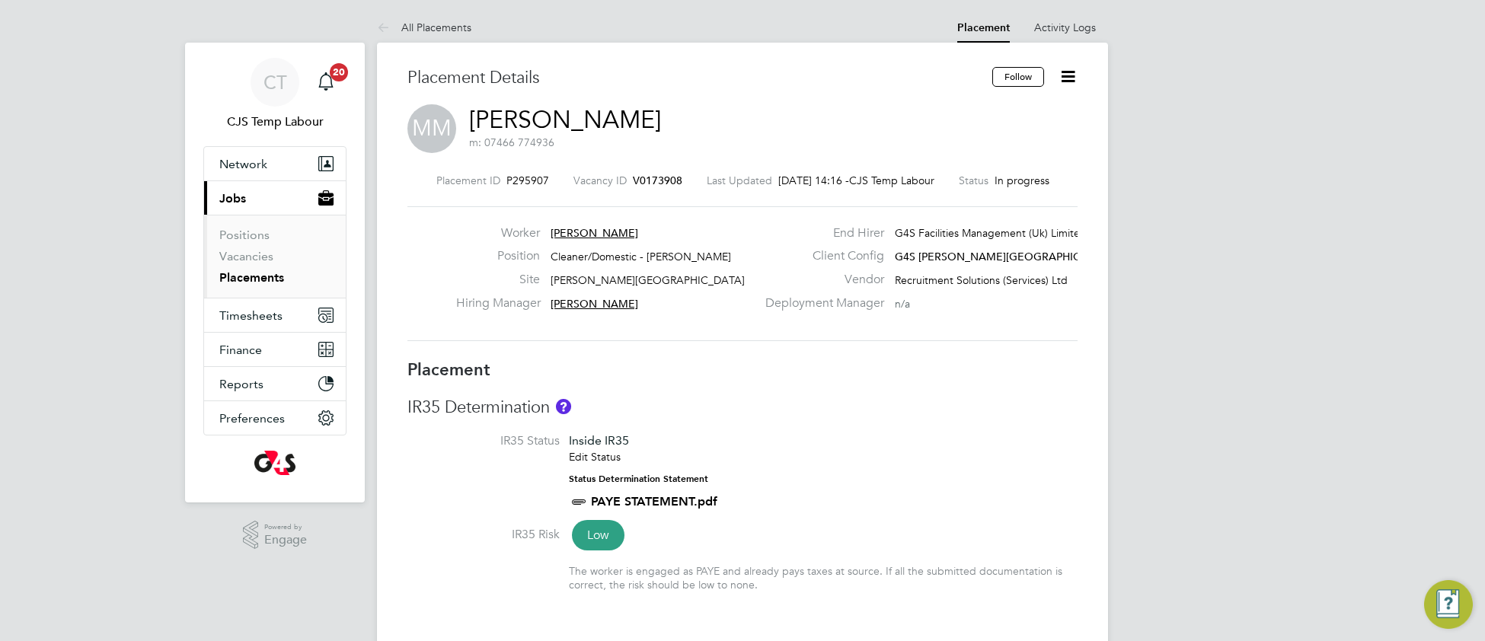
click at [909, 425] on div "IR35 Determination IR35 Status Inside IR35 Edit Status Status Determination Sta…" at bounding box center [743, 502] width 670 height 211
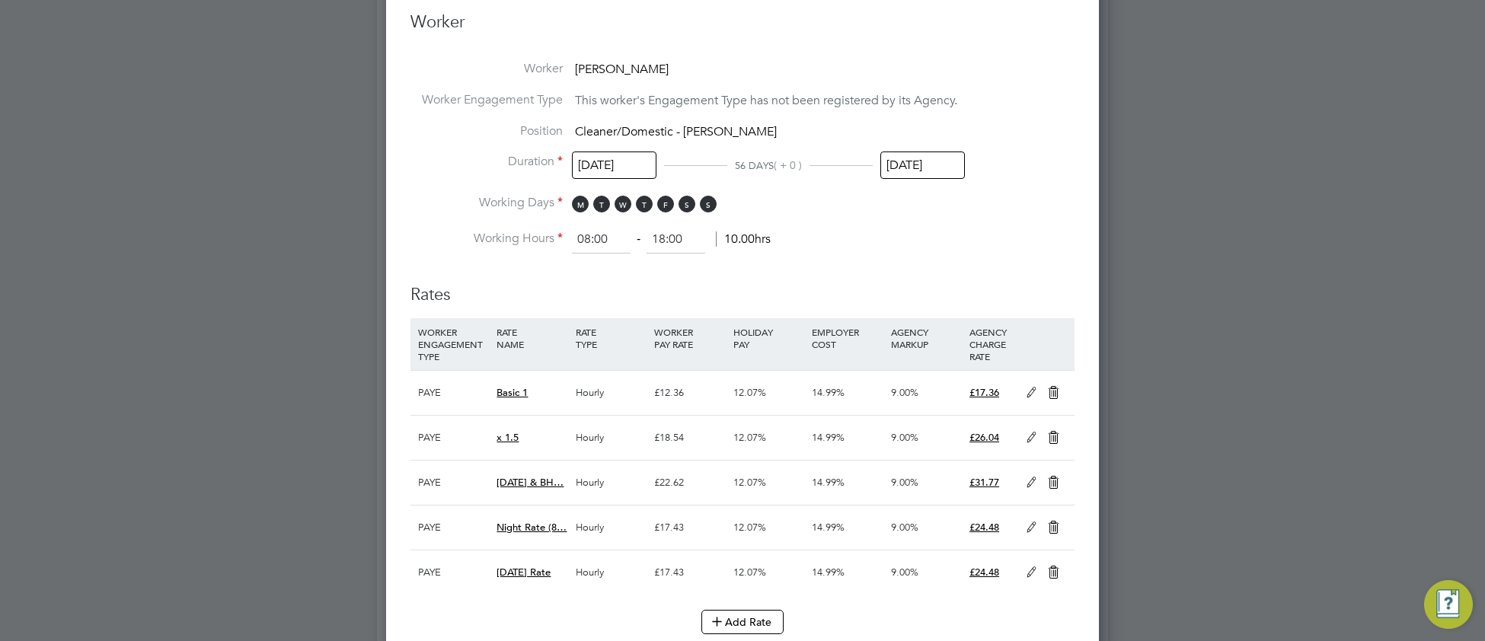
drag, startPoint x: 935, startPoint y: 161, endPoint x: 939, endPoint y: 185, distance: 24.1
click at [933, 163] on input "31 Aug 2025" at bounding box center [923, 166] width 85 height 28
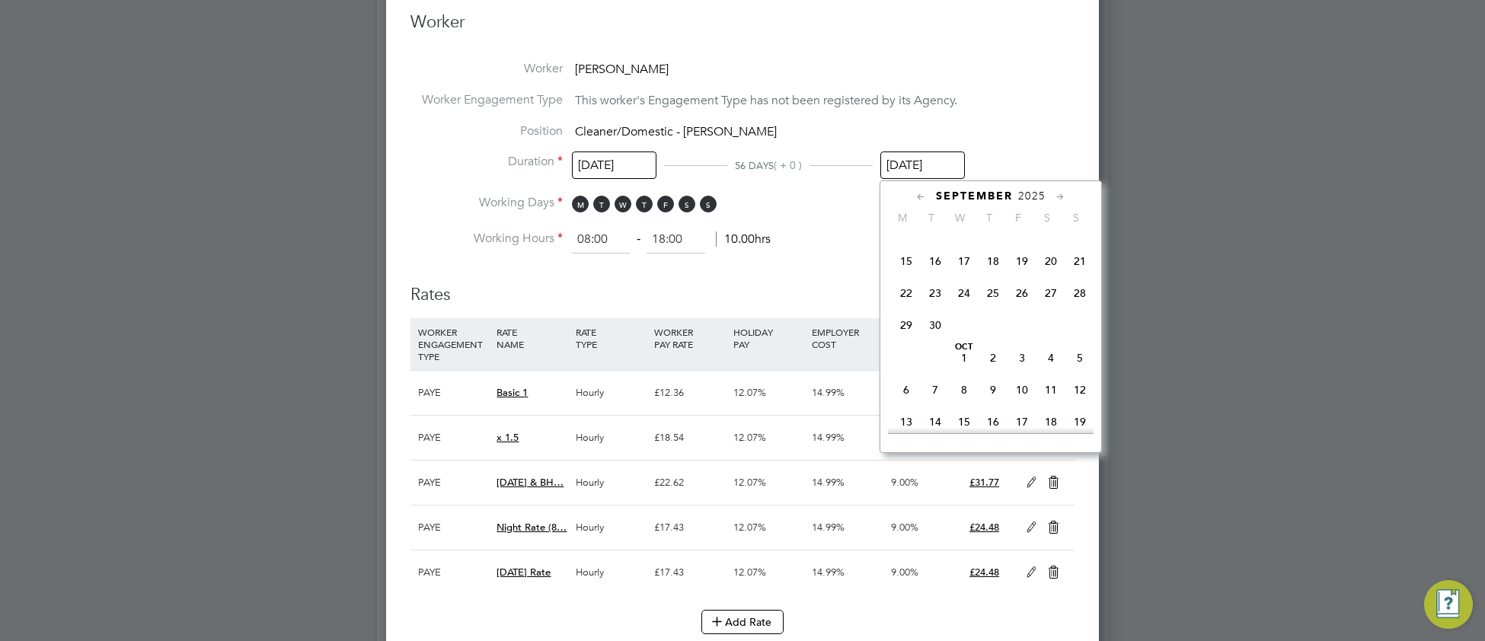
drag, startPoint x: 938, startPoint y: 342, endPoint x: 929, endPoint y: 347, distance: 10.2
click at [935, 340] on span "30" at bounding box center [935, 325] width 29 height 29
type input "30 Sep 2025"
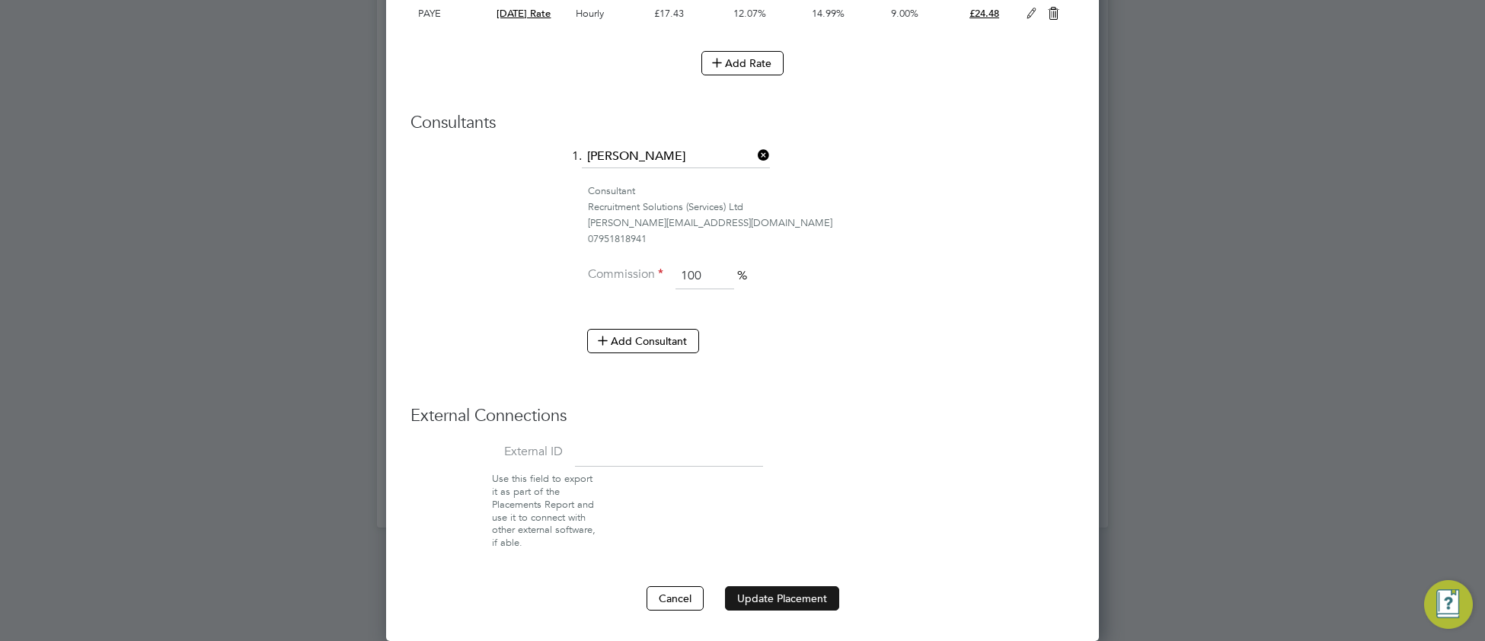
click at [742, 599] on button "Update Placement" at bounding box center [782, 599] width 114 height 24
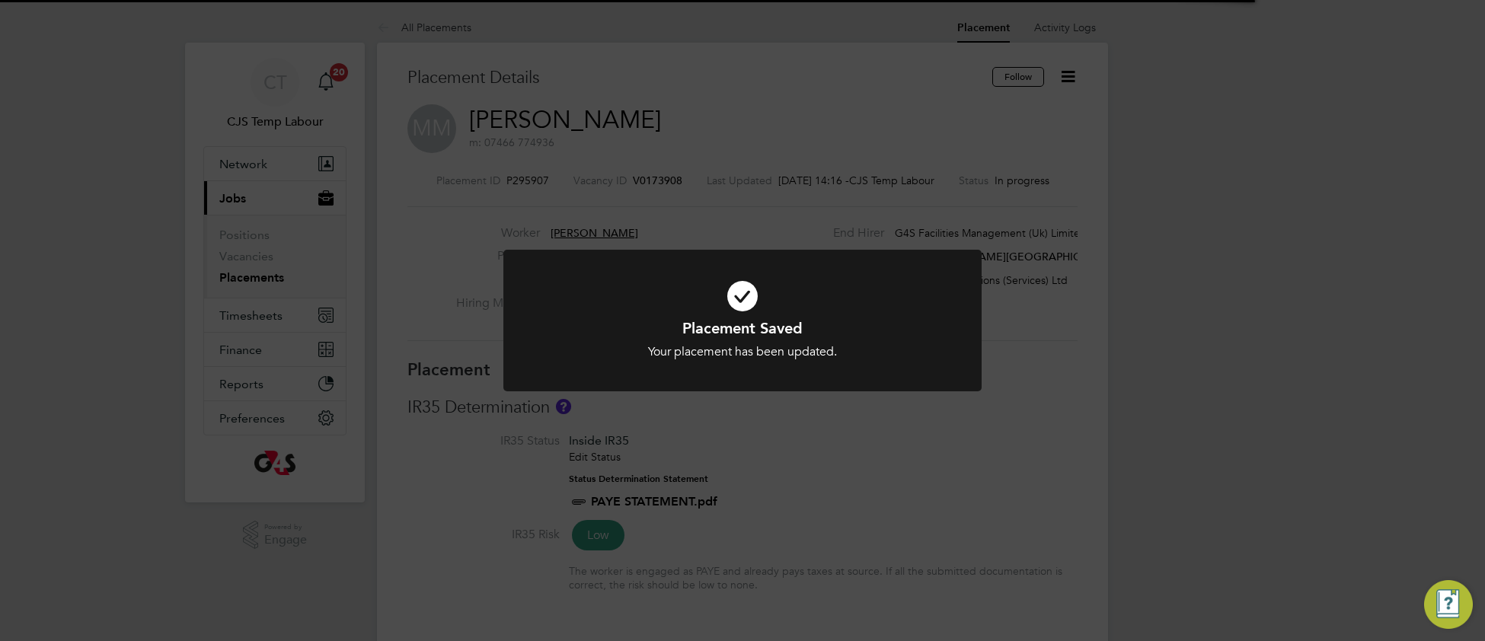
click at [587, 315] on icon at bounding box center [743, 296] width 396 height 59
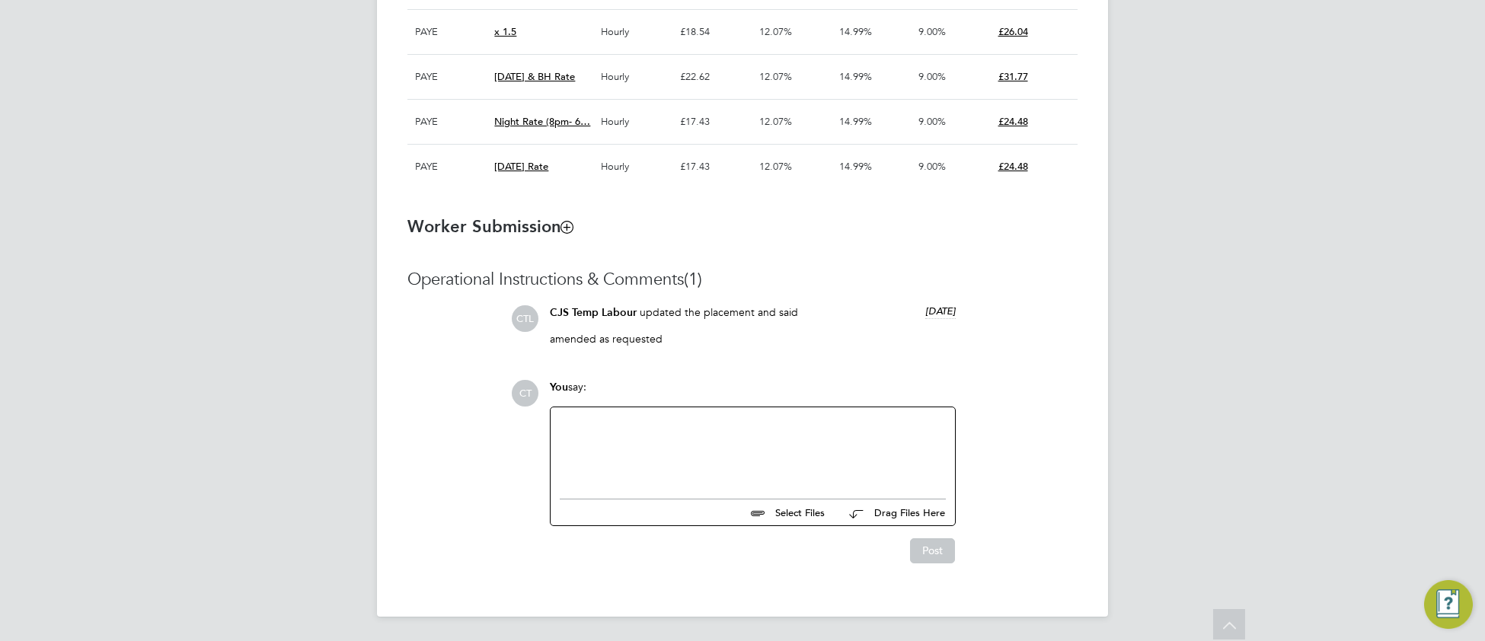
click at [609, 450] on div at bounding box center [753, 450] width 386 height 66
paste div
click at [942, 555] on button "Post" at bounding box center [932, 551] width 45 height 24
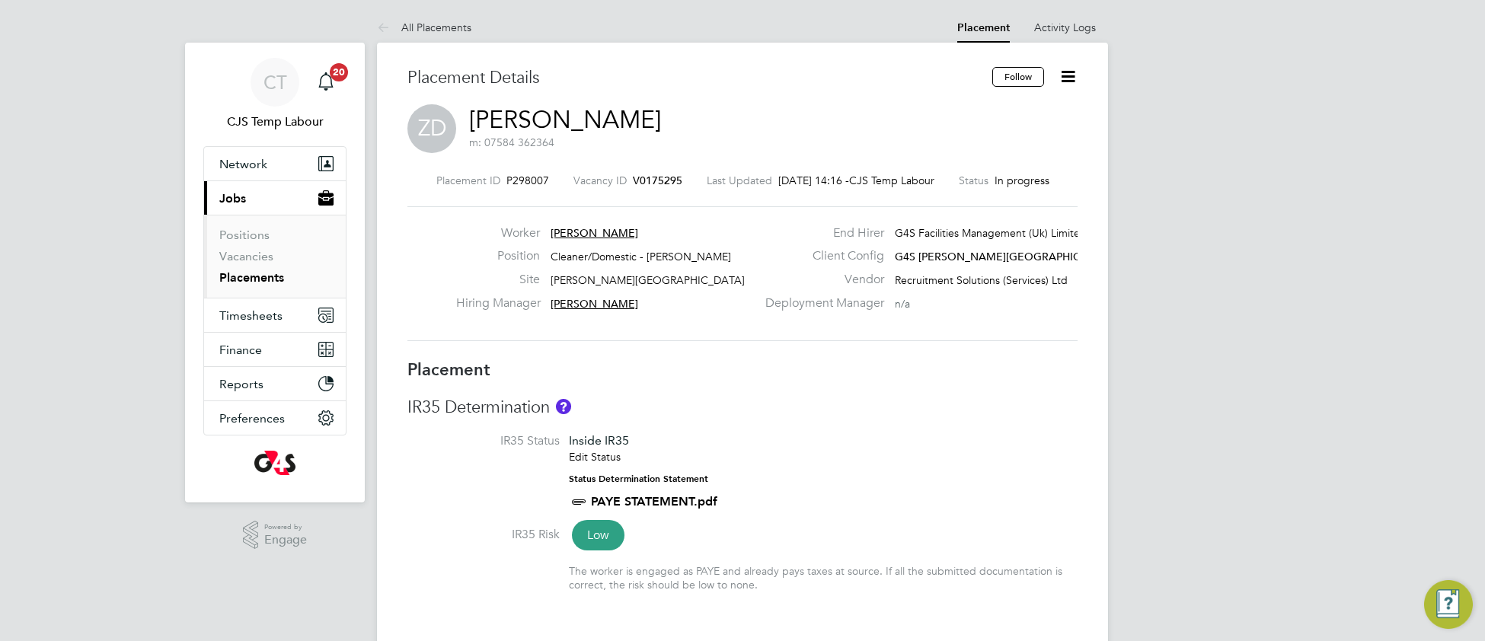
type input "Jodie Massingham"
type input "Monika krawczyk"
type input "11 Jul 2025"
type input "31 Aug 2025"
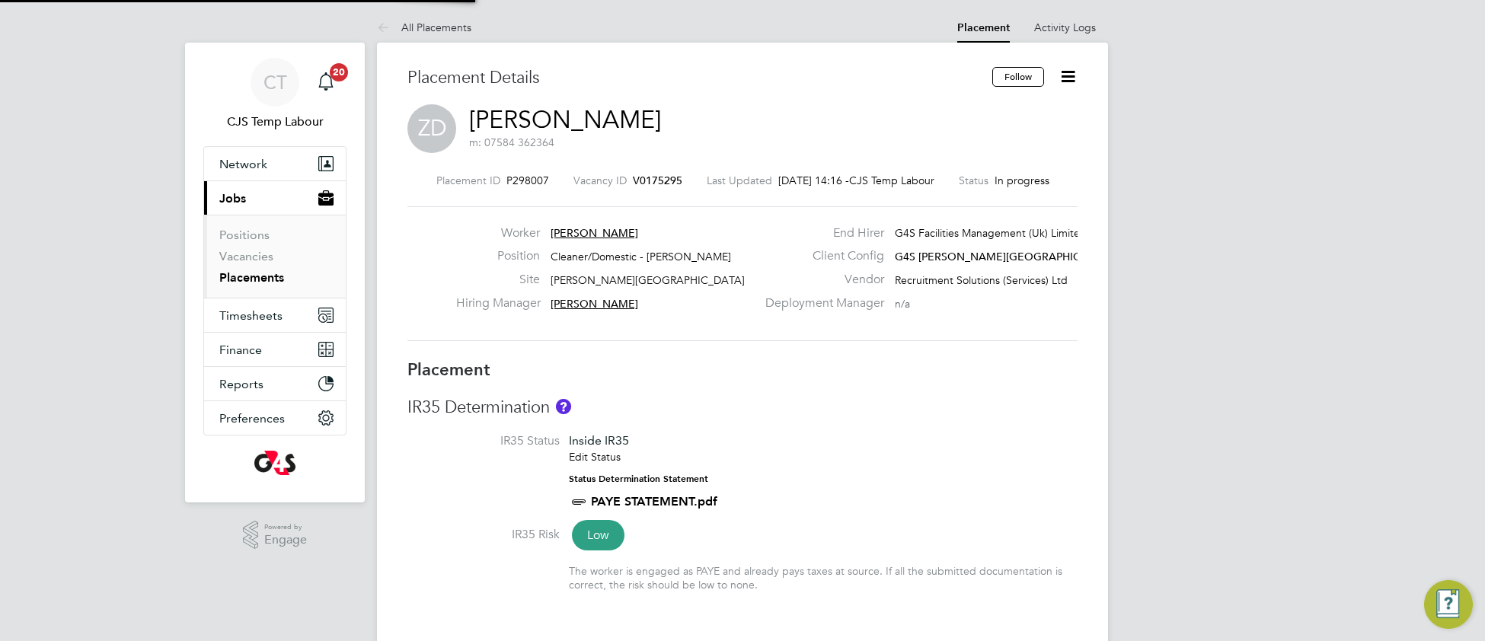
type input "08:00"
type input "18:00"
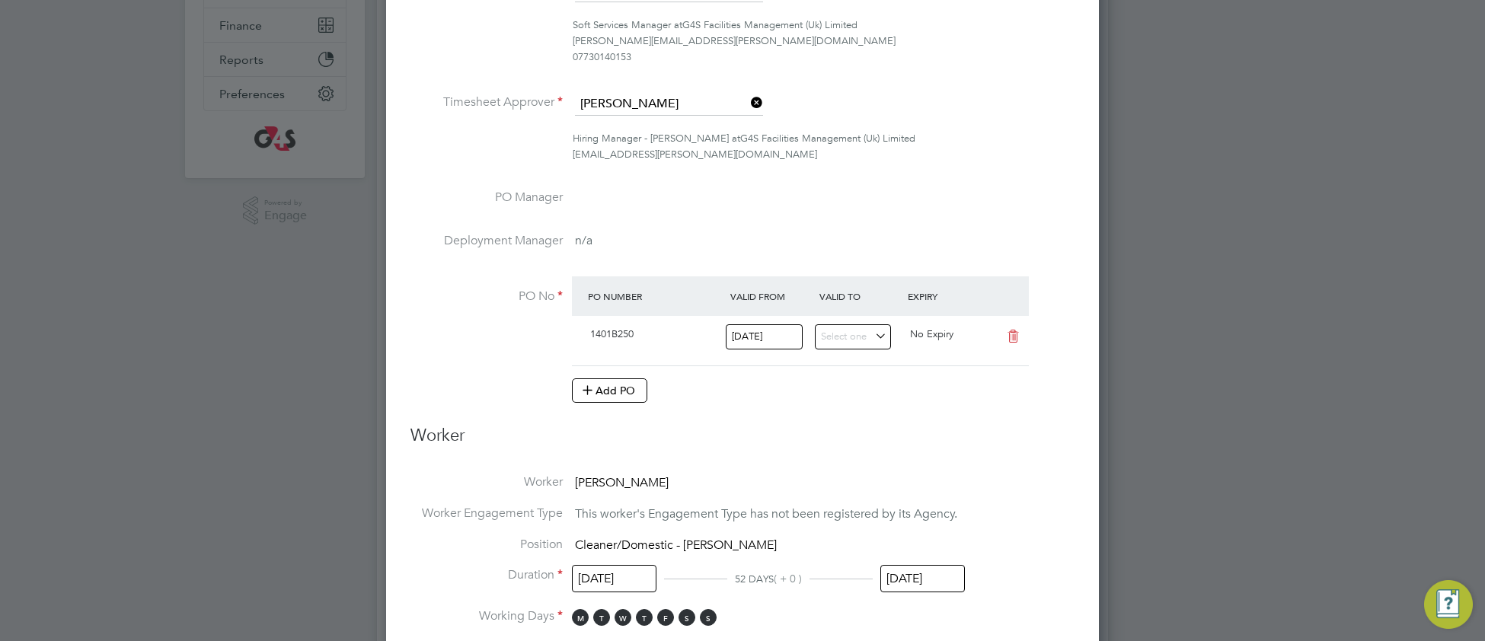
click at [902, 580] on input "31 Aug 2025" at bounding box center [923, 579] width 85 height 28
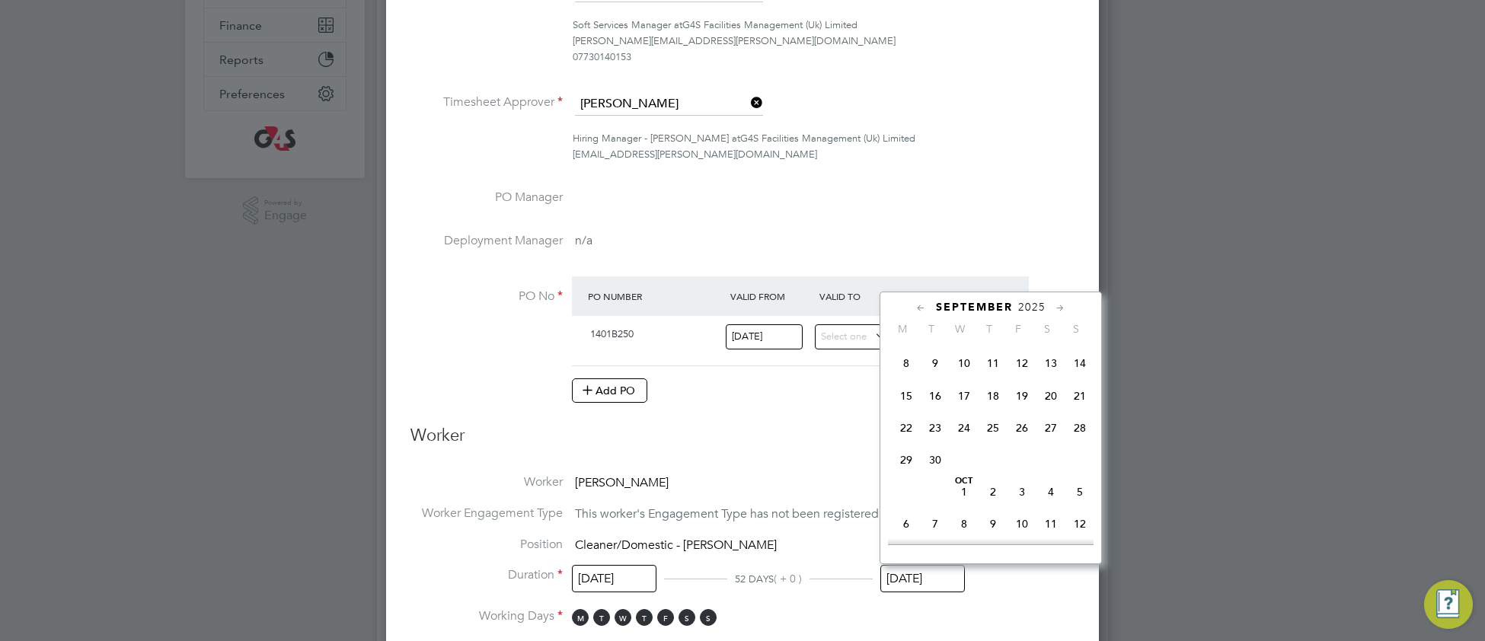
click at [938, 475] on span "30" at bounding box center [935, 460] width 29 height 29
type input "30 Sep 2025"
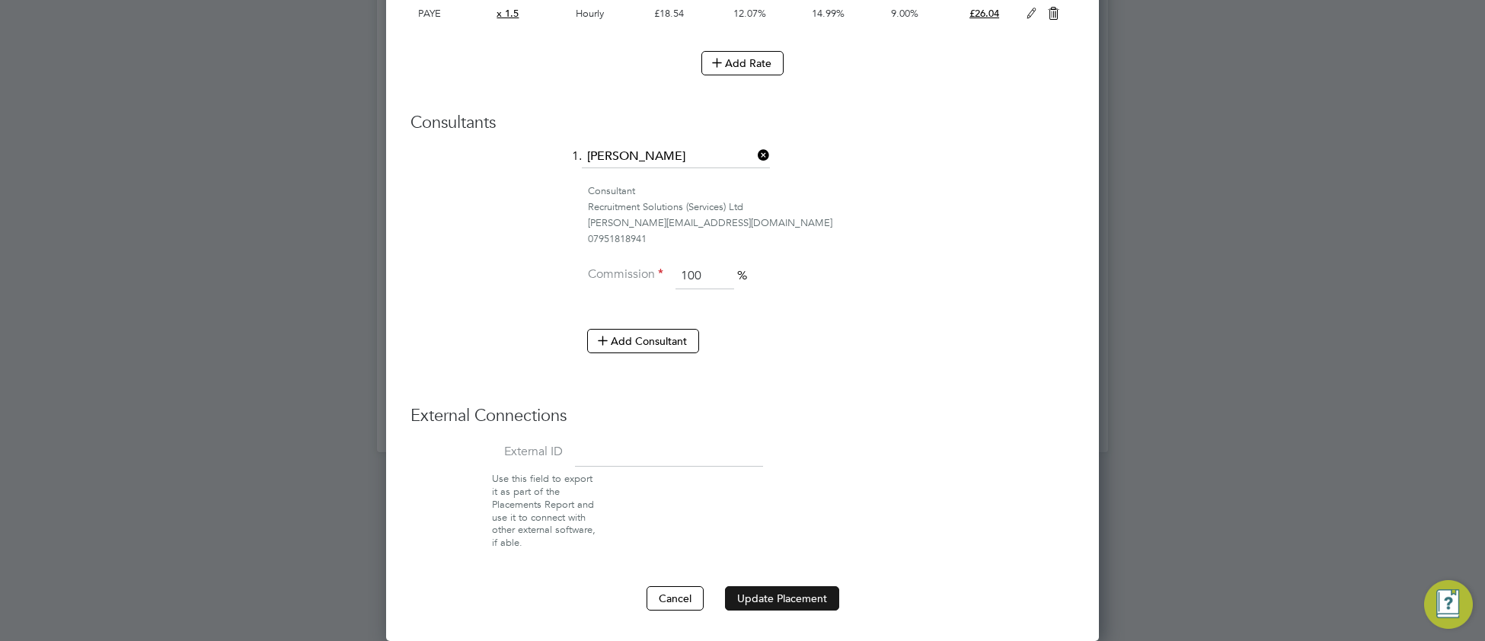
click at [750, 602] on button "Update Placement" at bounding box center [782, 599] width 114 height 24
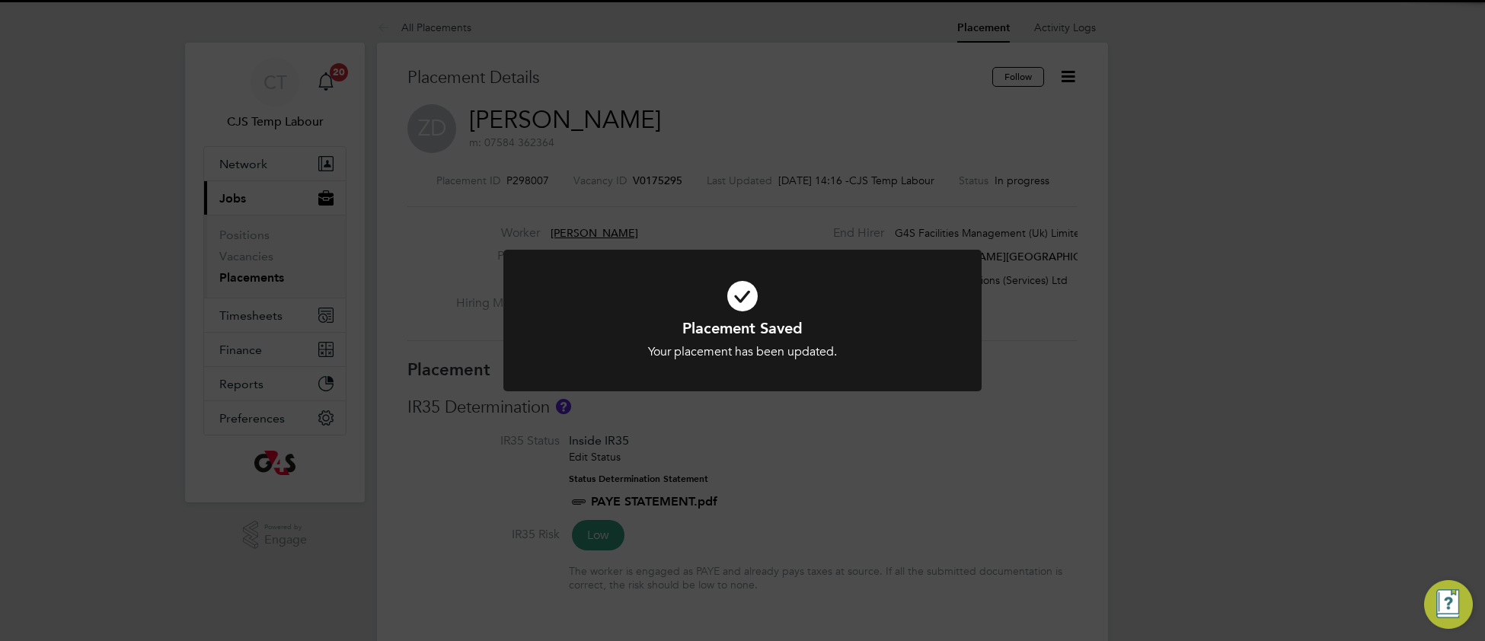
click at [599, 322] on h1 "Placement Saved" at bounding box center [743, 328] width 396 height 20
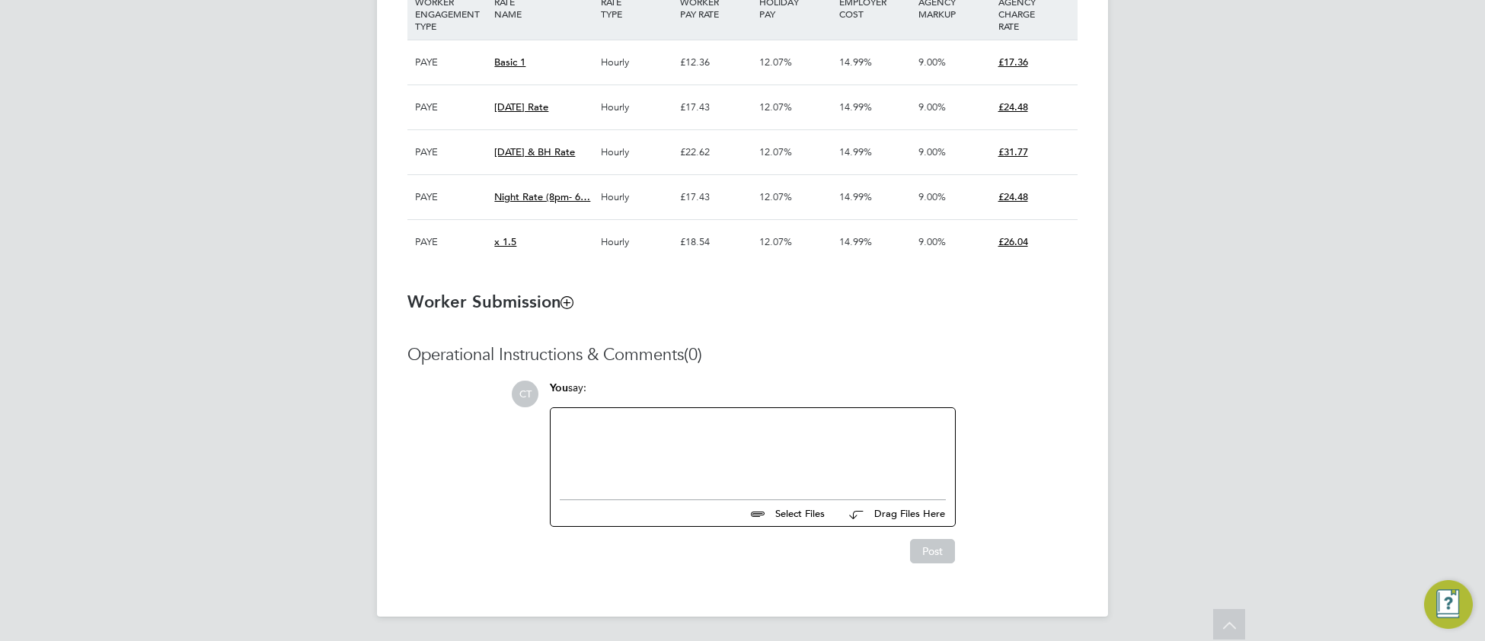
click at [637, 429] on div at bounding box center [753, 450] width 386 height 66
paste div
click at [926, 561] on button "Post" at bounding box center [932, 551] width 45 height 24
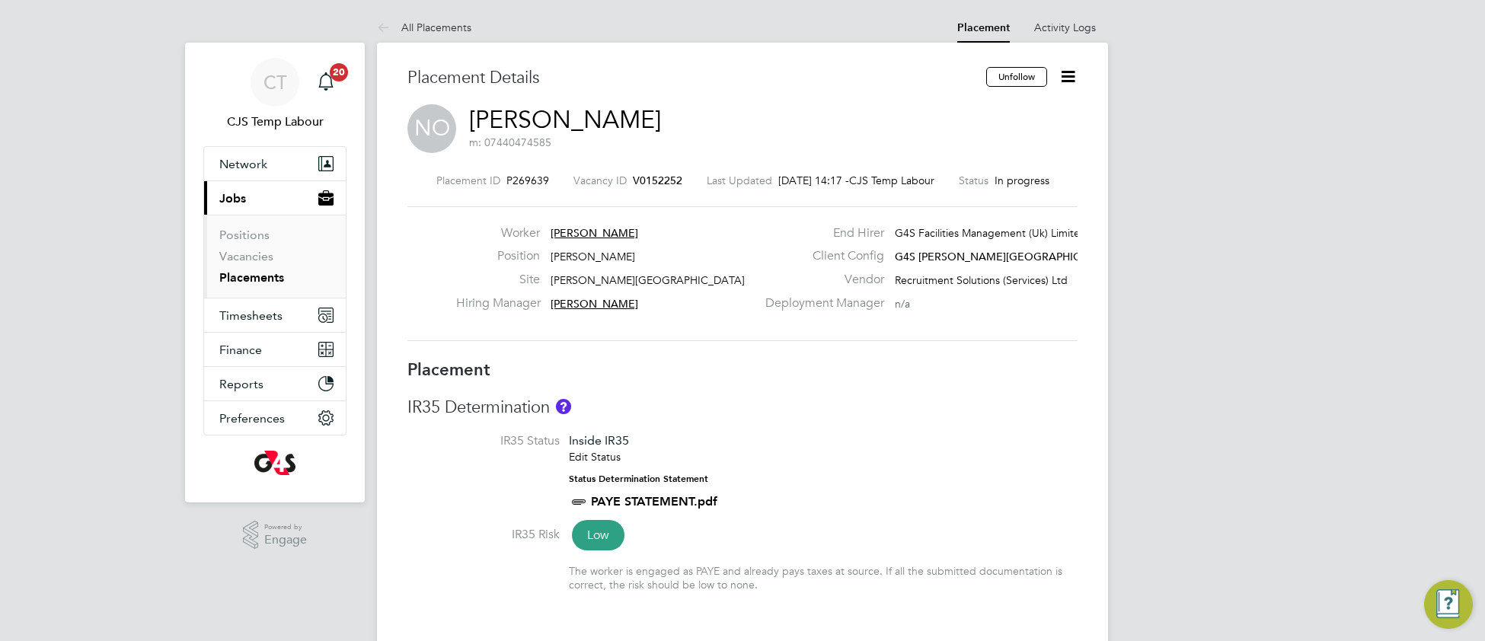
click at [778, 420] on div "IR35 Determination IR35 Status Inside IR35 Edit Status Status Determination Sta…" at bounding box center [743, 502] width 670 height 211
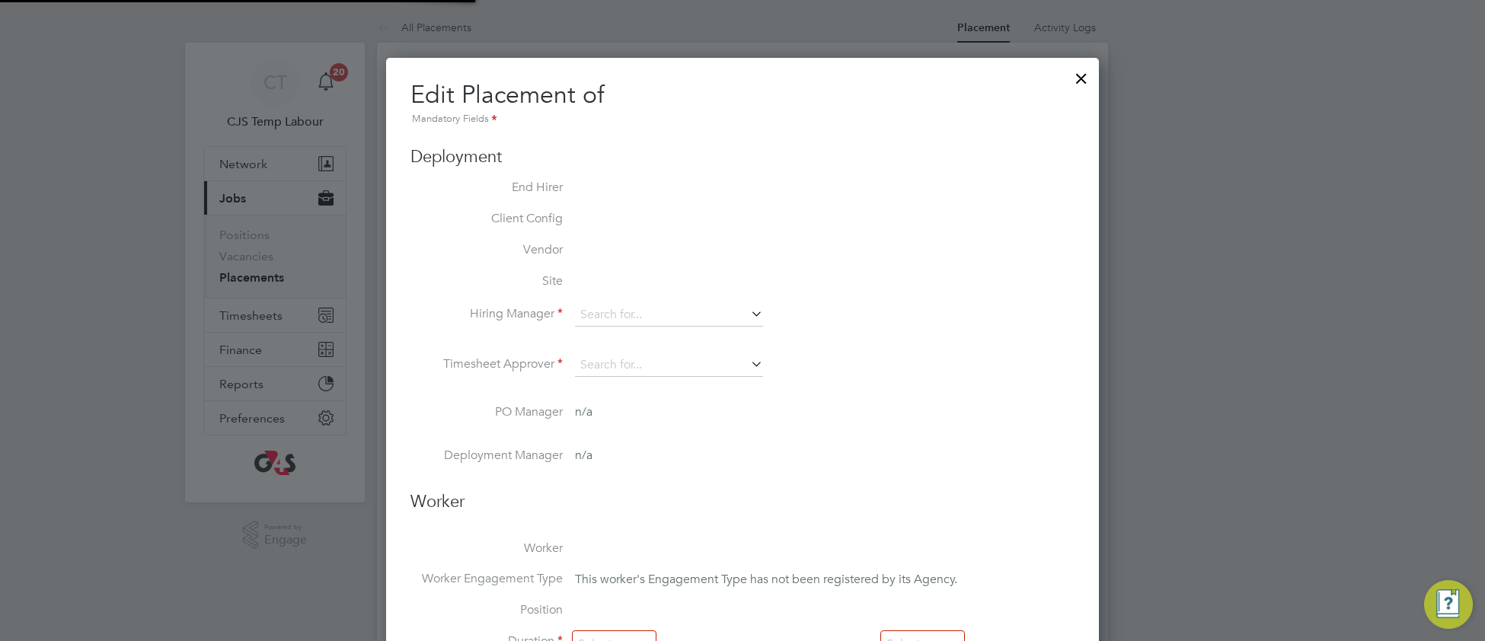
type input "Maureen Langridge"
type input "24 Mar 2025"
type input "31 Aug 2025"
type input "07:00"
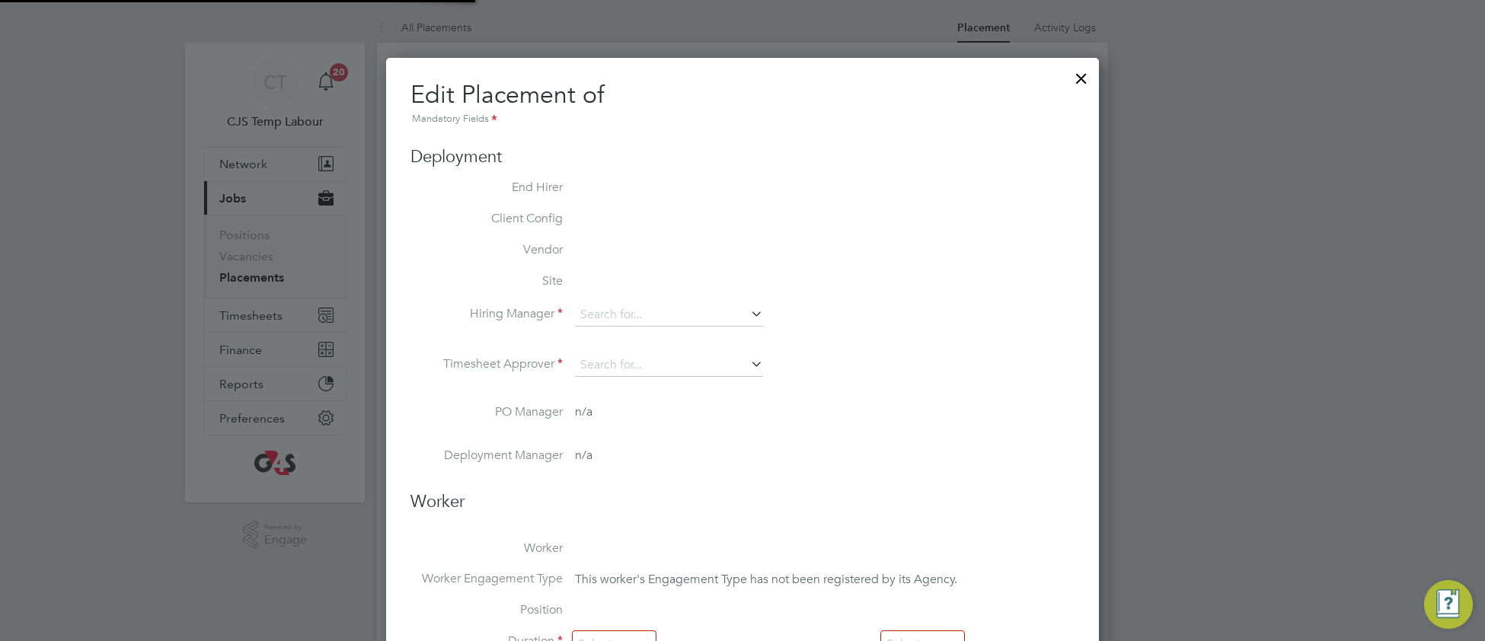
type input "15:00"
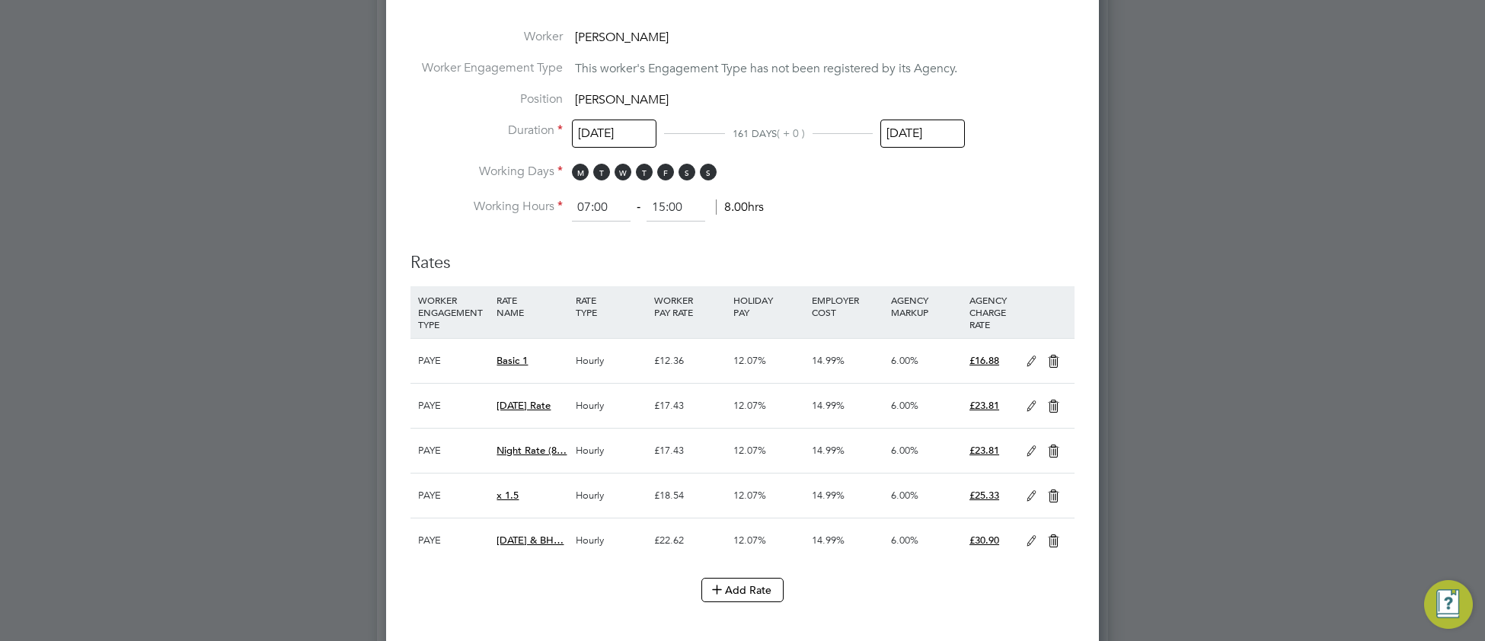
click at [922, 134] on input "31 Aug 2025" at bounding box center [923, 134] width 85 height 28
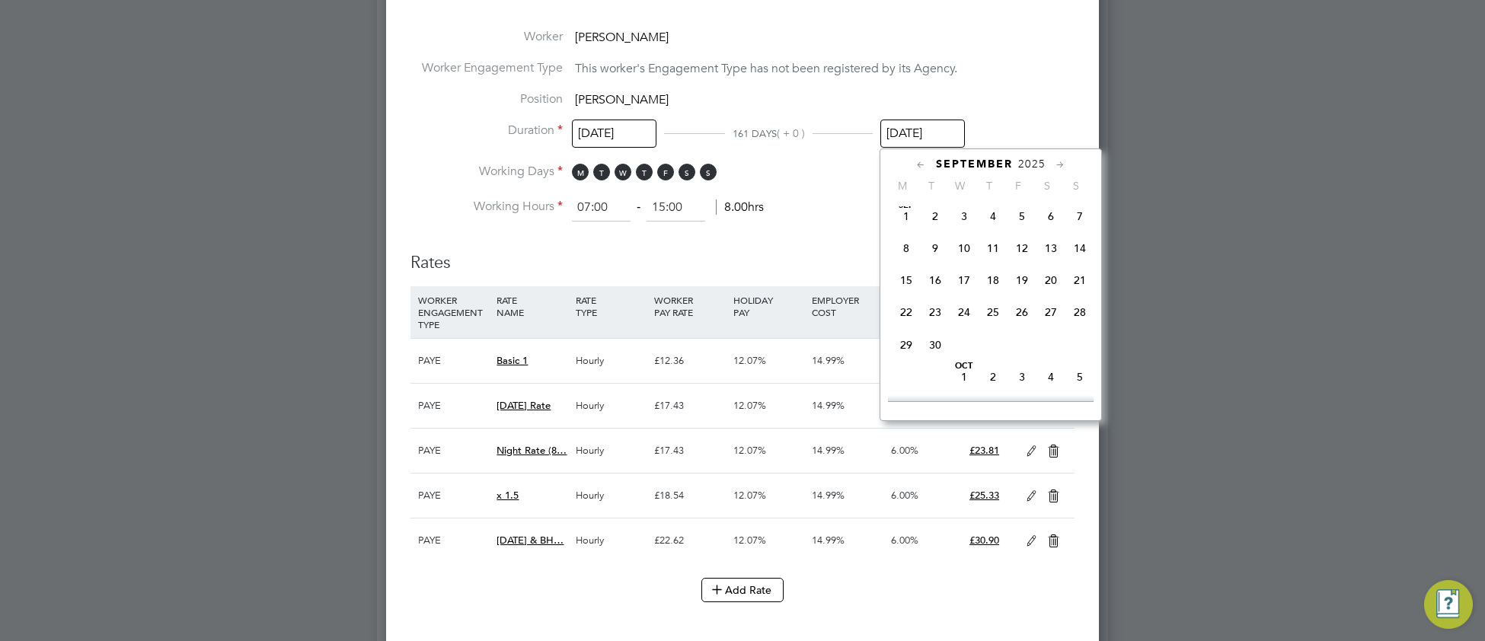
click at [938, 360] on span "30" at bounding box center [935, 345] width 29 height 29
type input "30 Sep 2025"
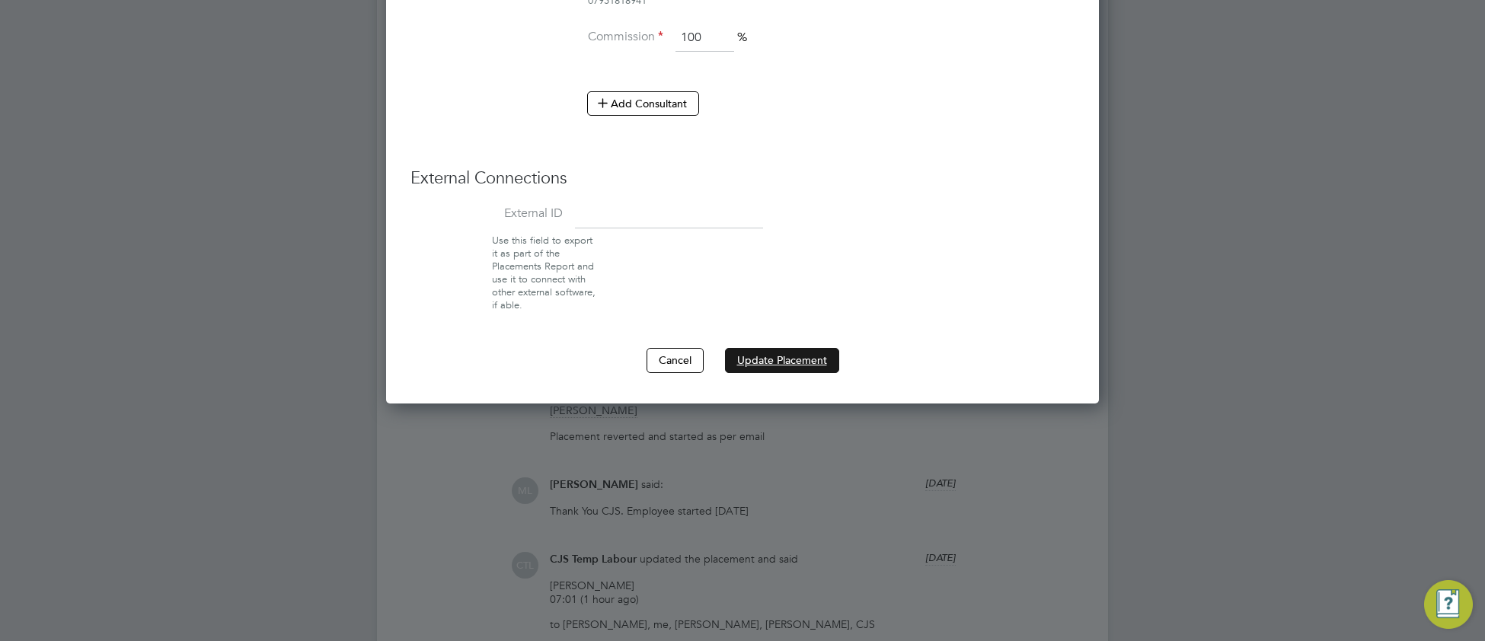
click at [820, 357] on button "Update Placement" at bounding box center [782, 360] width 114 height 24
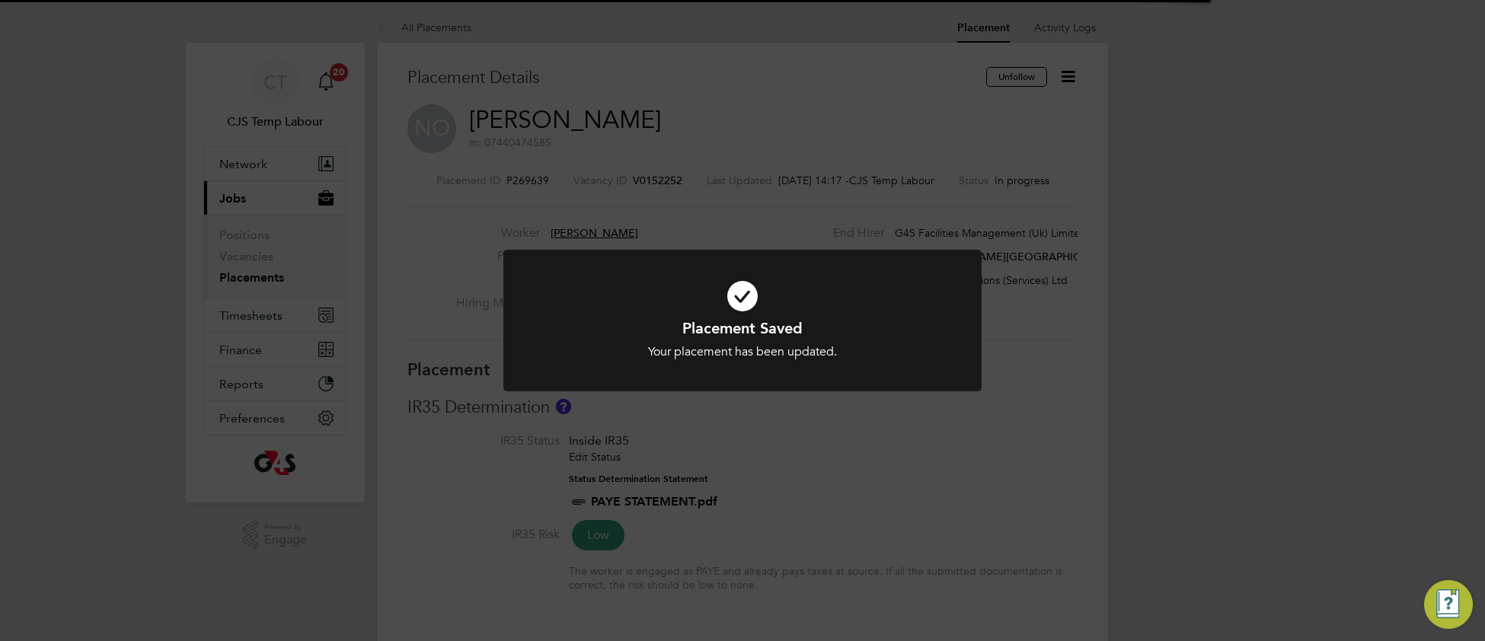
click at [633, 312] on icon at bounding box center [743, 296] width 396 height 59
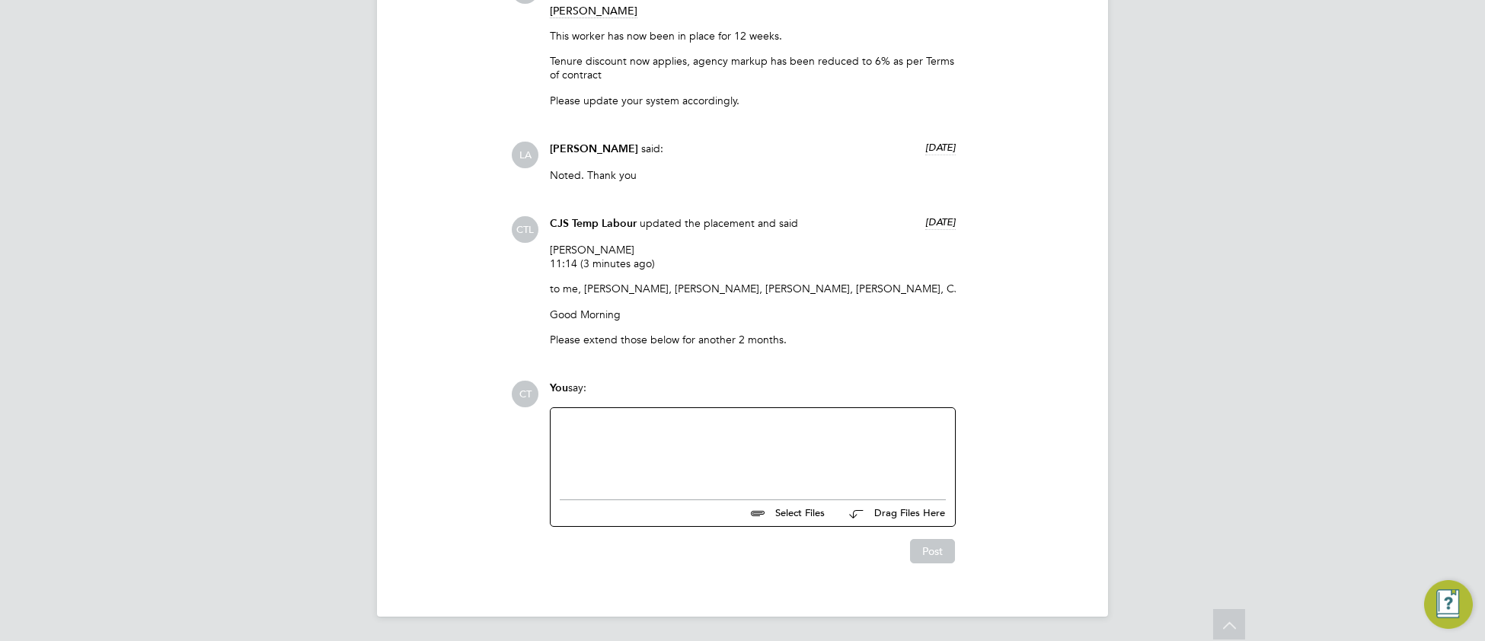
click at [623, 456] on div at bounding box center [753, 450] width 386 height 66
paste div
click at [720, 424] on div "Extended until end of Sept by Monika" at bounding box center [753, 450] width 386 height 66
click at [929, 552] on button "Post" at bounding box center [932, 551] width 45 height 24
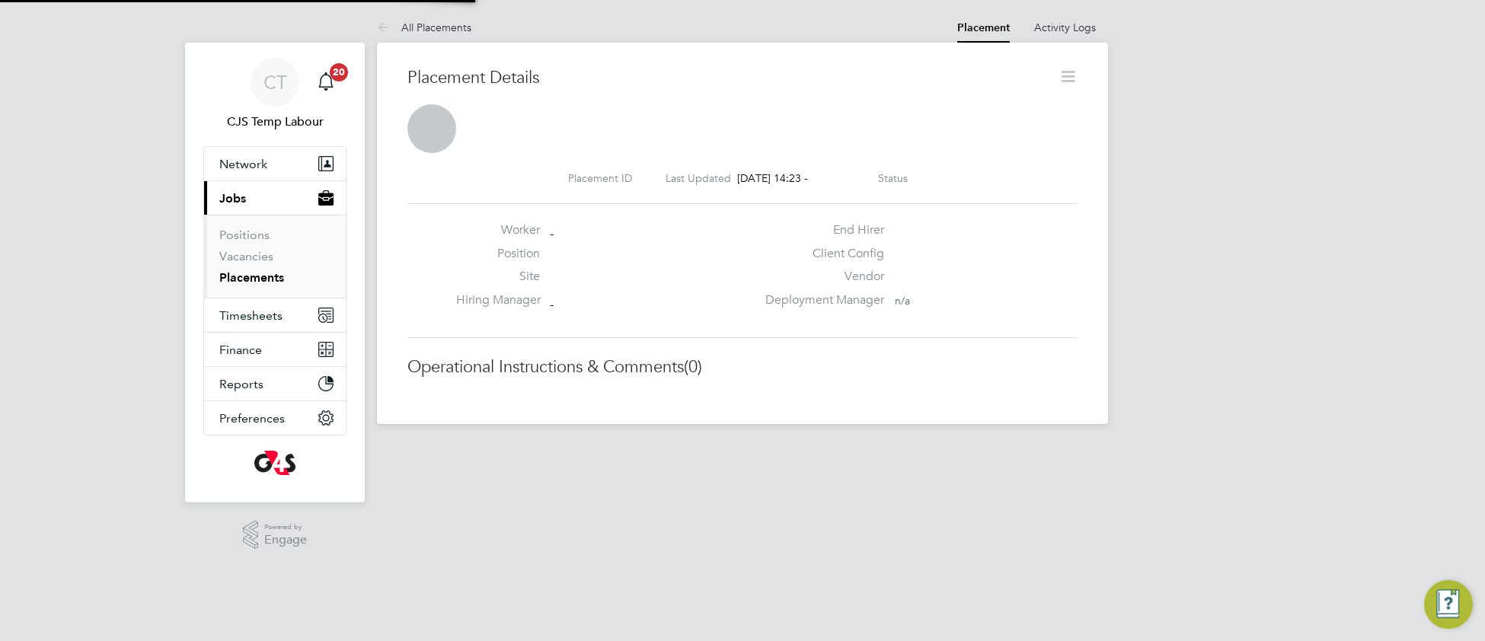
scroll to position [7, 7]
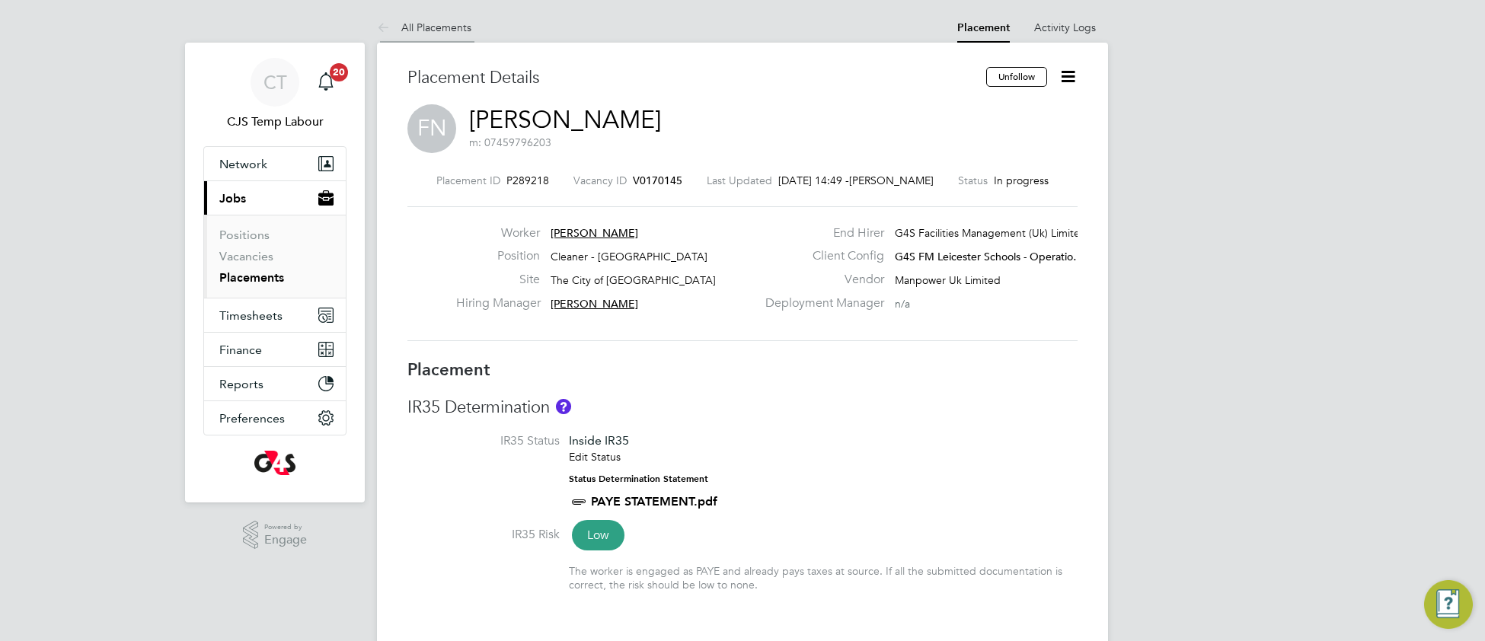
click at [442, 27] on link "All Placements" at bounding box center [424, 28] width 94 height 14
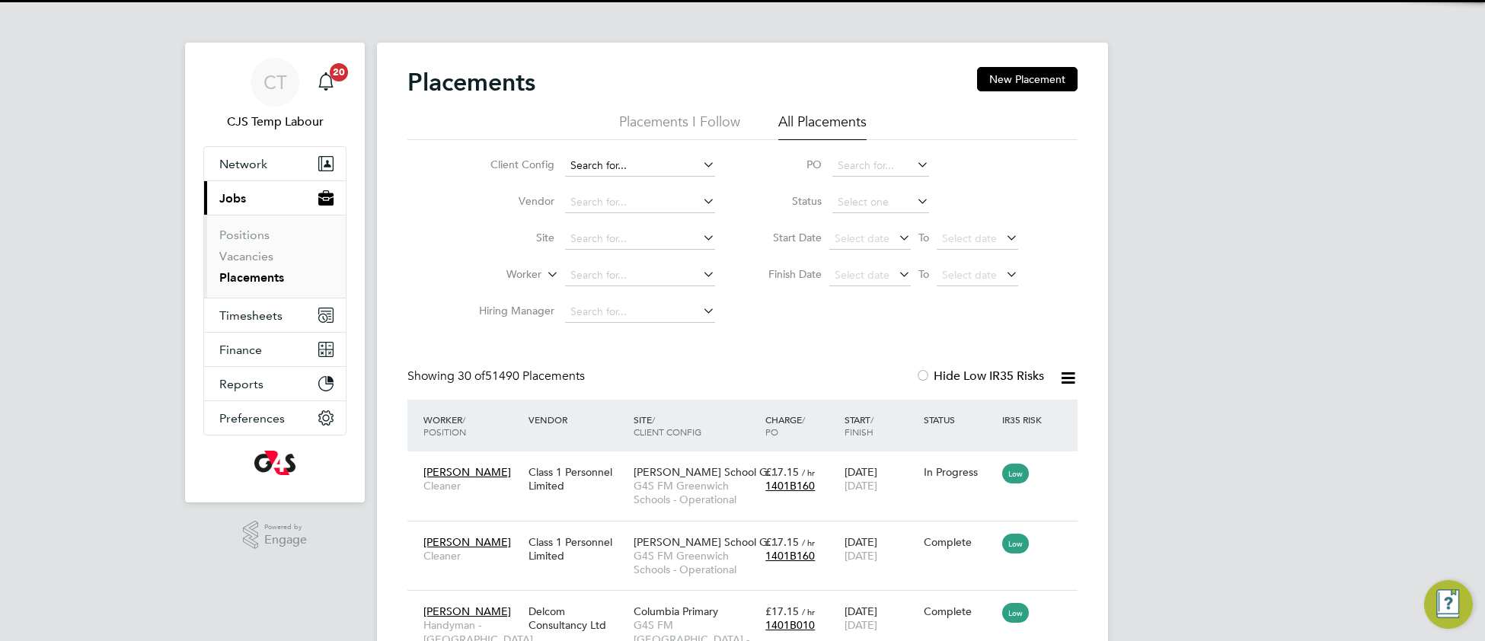
click at [601, 163] on input at bounding box center [640, 165] width 150 height 21
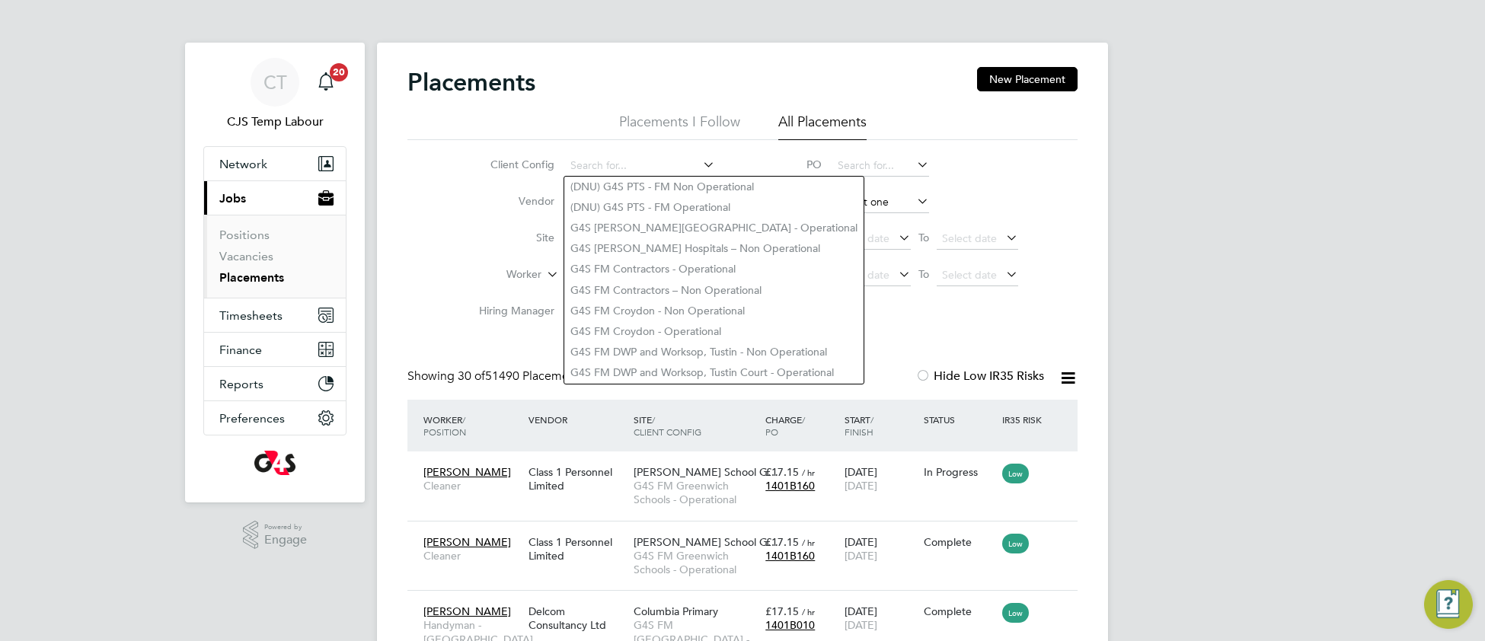
click at [881, 200] on input at bounding box center [881, 202] width 97 height 21
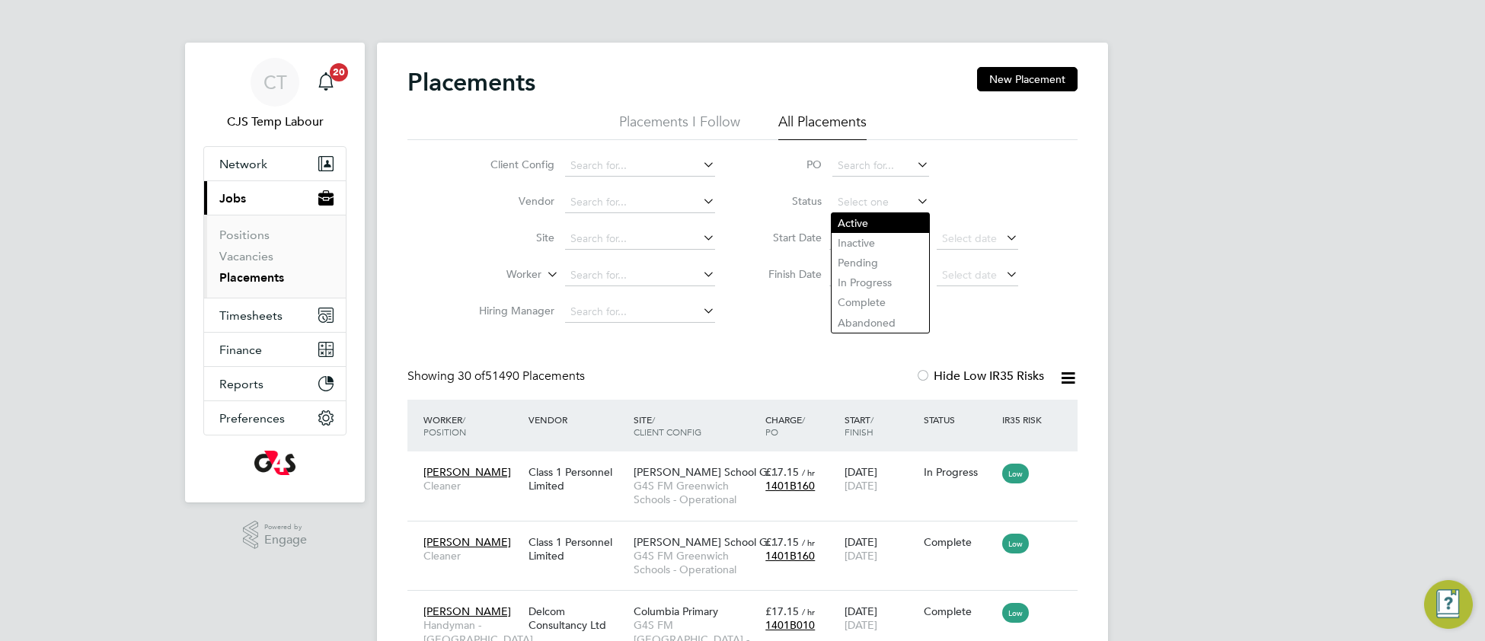
click at [885, 222] on li "Active" at bounding box center [881, 223] width 98 height 20
type input "Active"
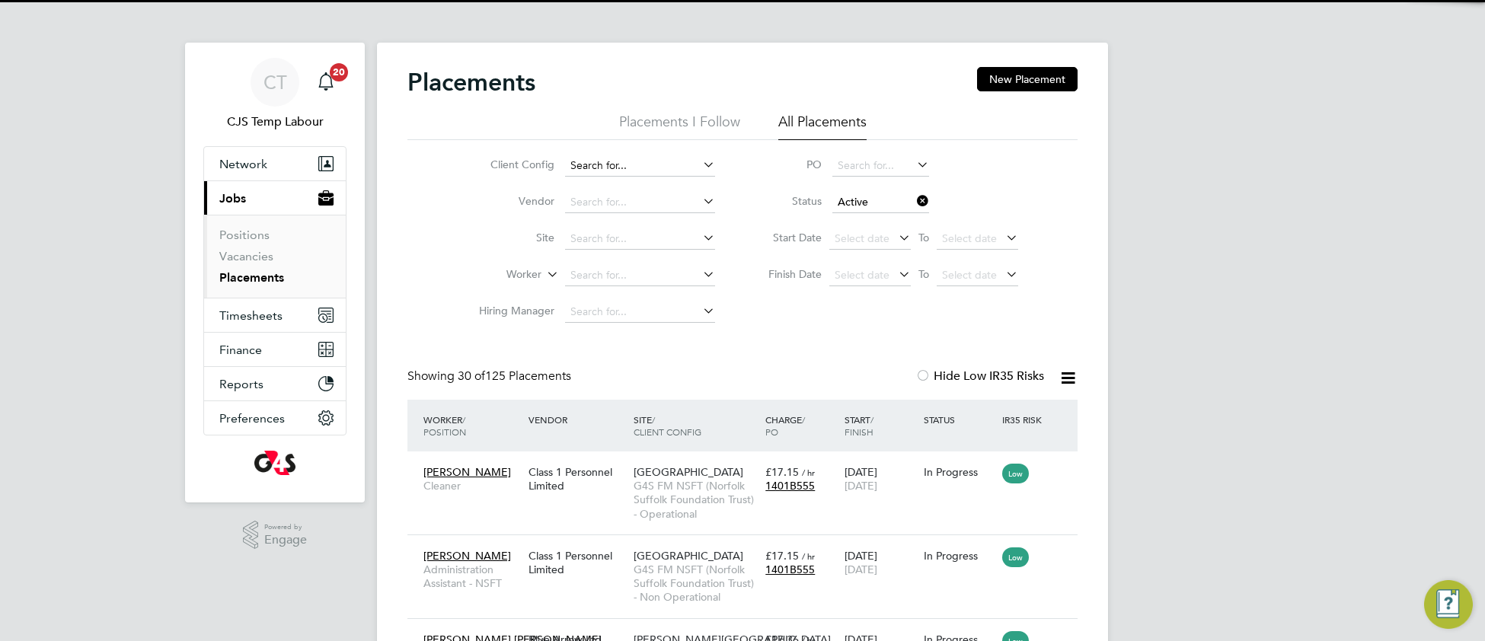
click at [641, 165] on input at bounding box center [640, 165] width 150 height 21
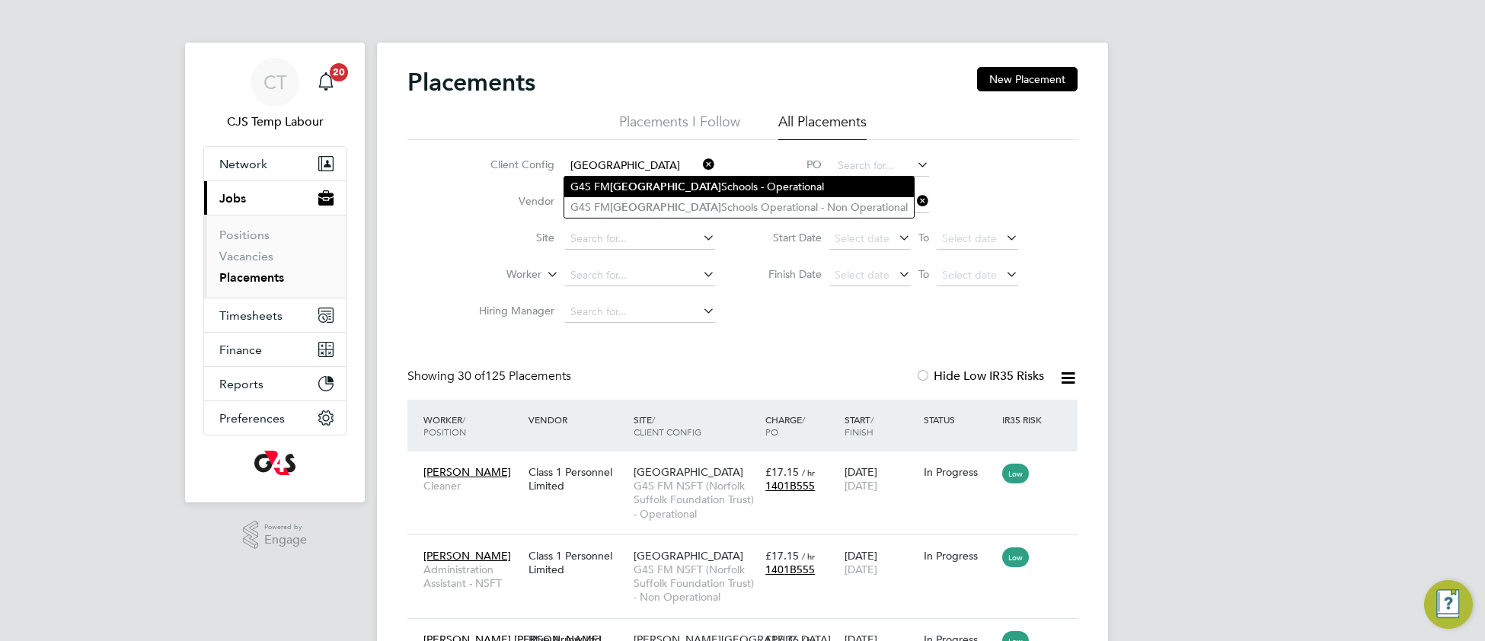
click at [647, 192] on b "Leicester" at bounding box center [665, 187] width 111 height 13
type input "G4S FM Leicester Schools - Operational"
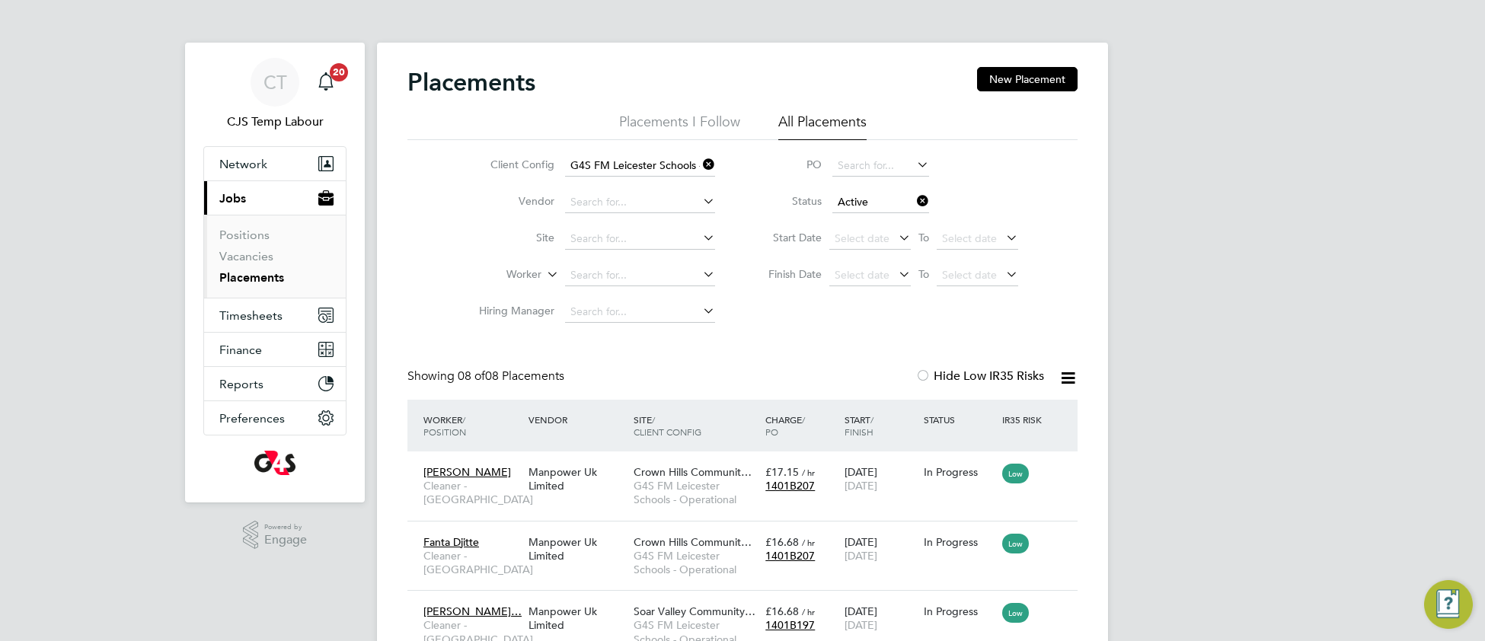
click at [700, 162] on icon at bounding box center [700, 164] width 0 height 21
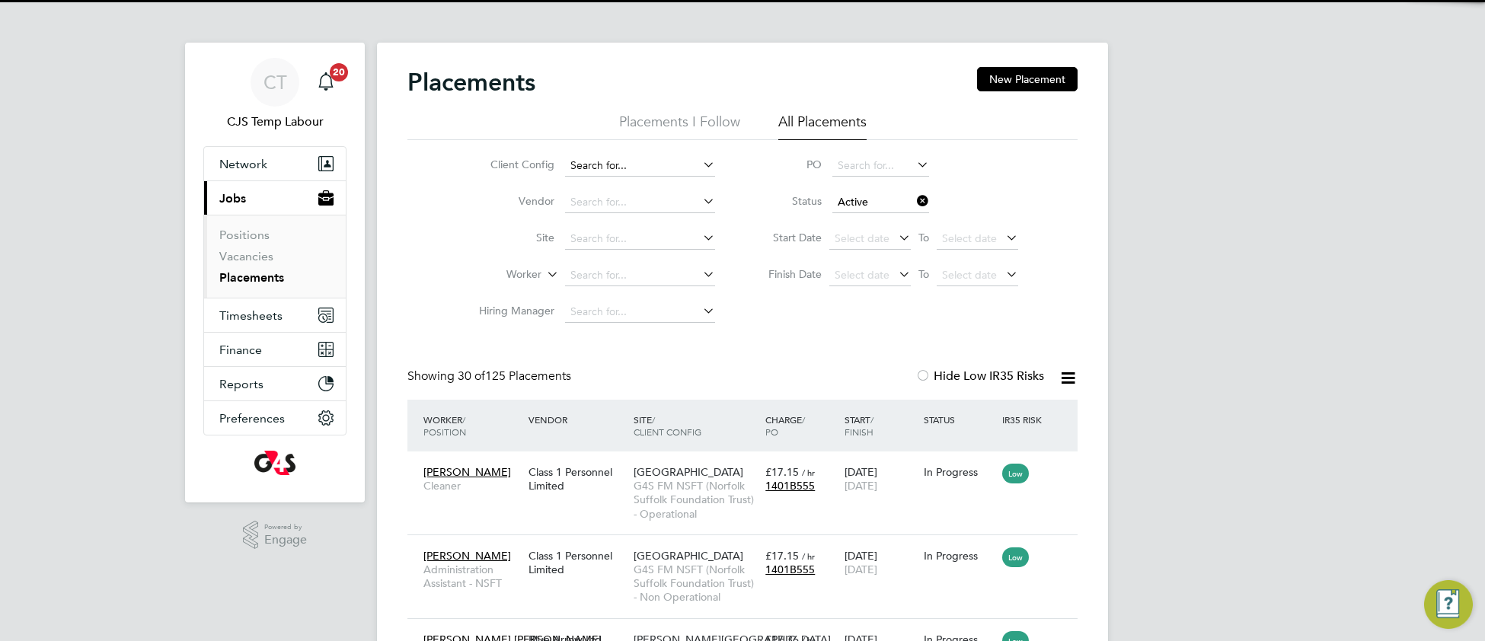
scroll to position [70, 131]
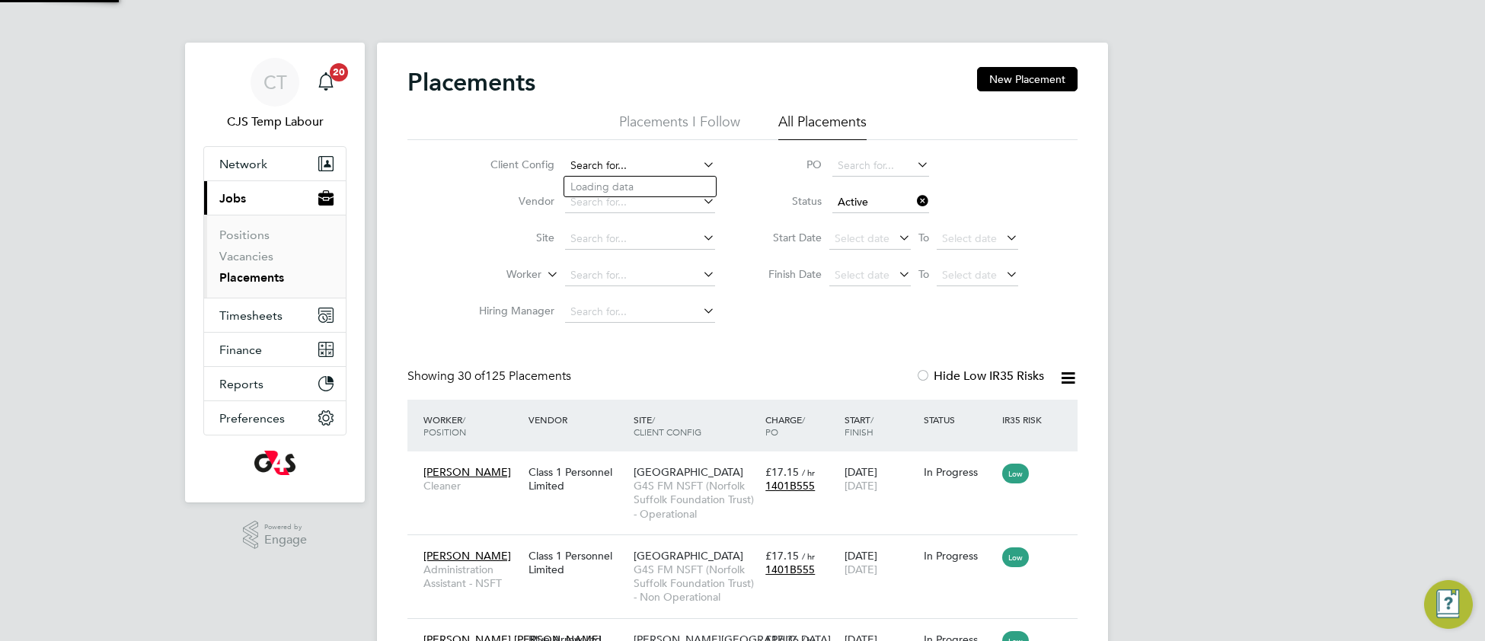
click at [659, 160] on input at bounding box center [640, 165] width 150 height 21
click at [676, 198] on li "G4S FM NSFT (Norfolk Suffolk Foundation Trust) - Operational" at bounding box center [729, 207] width 331 height 21
type input "G4S FM NSFT (Norfolk Suffolk Foundation Trust) - Operational"
click at [700, 163] on icon at bounding box center [700, 164] width 0 height 21
click at [862, 203] on input "Active" at bounding box center [881, 202] width 97 height 21
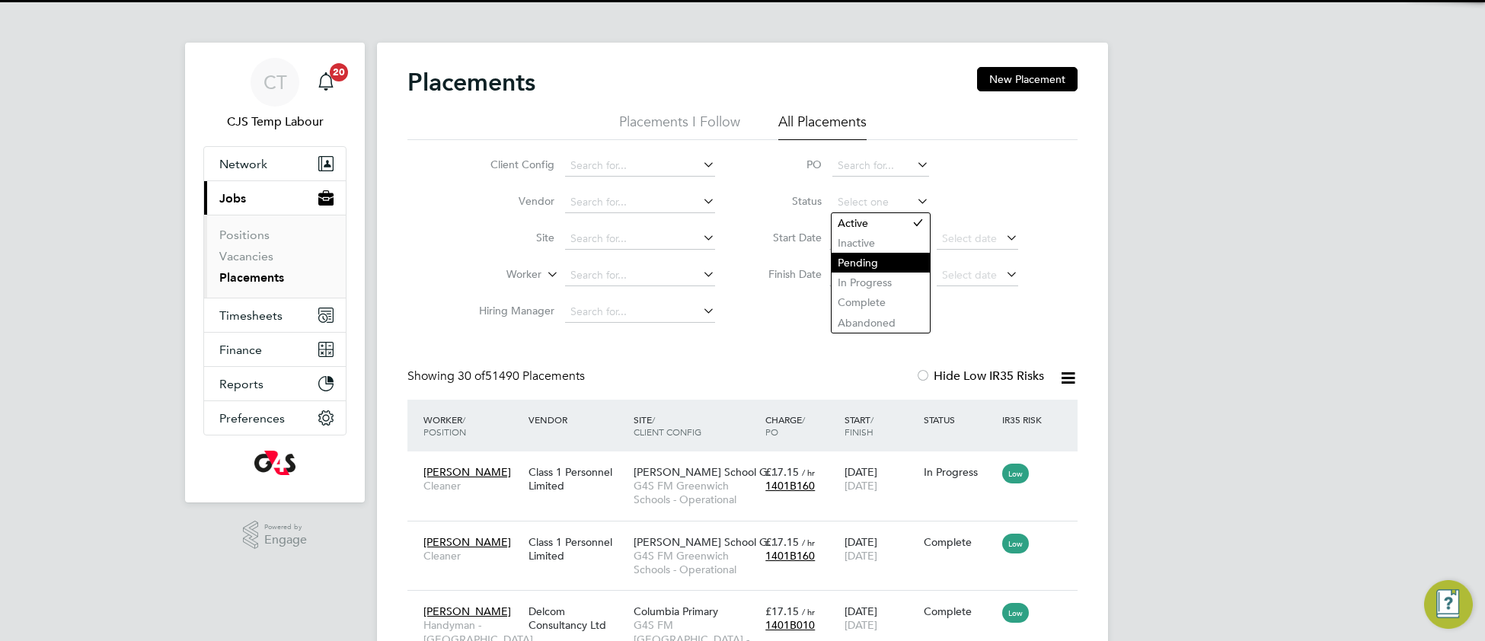
click at [867, 267] on li "Pending" at bounding box center [881, 263] width 98 height 20
type input "Pending"
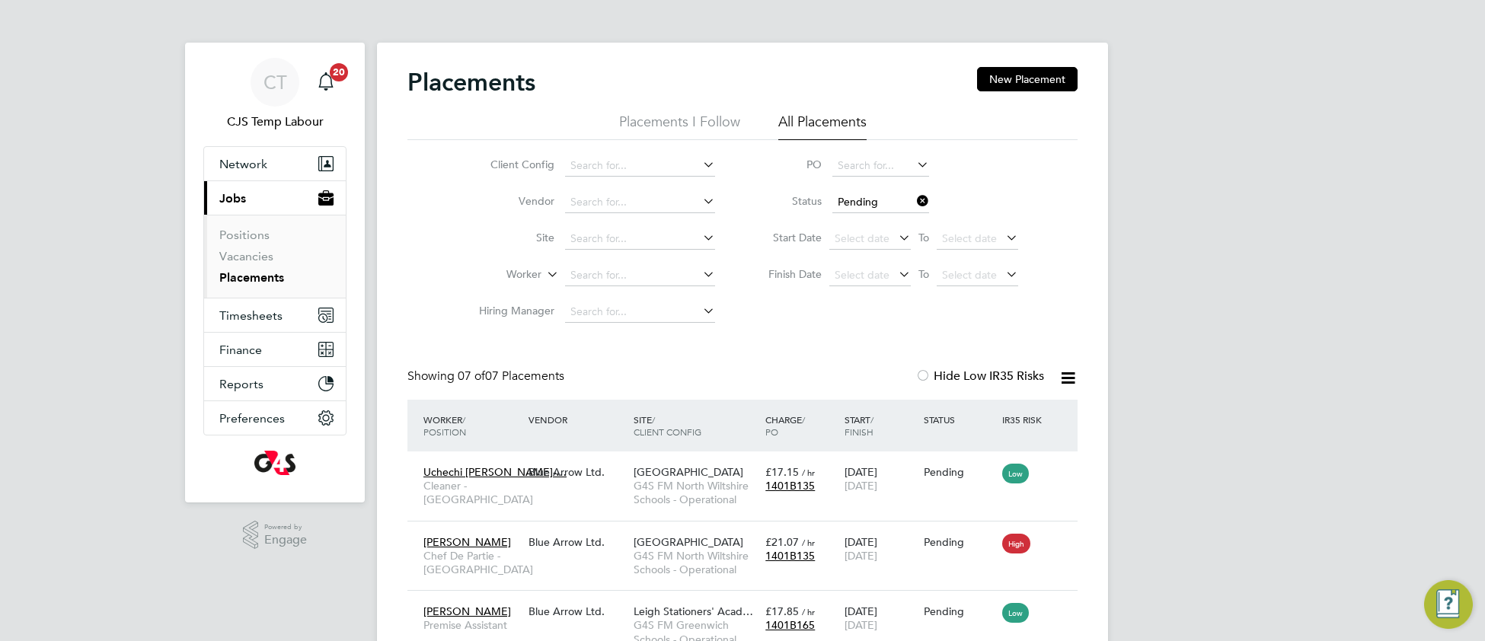
scroll to position [43, 105]
click at [914, 202] on icon at bounding box center [914, 200] width 0 height 21
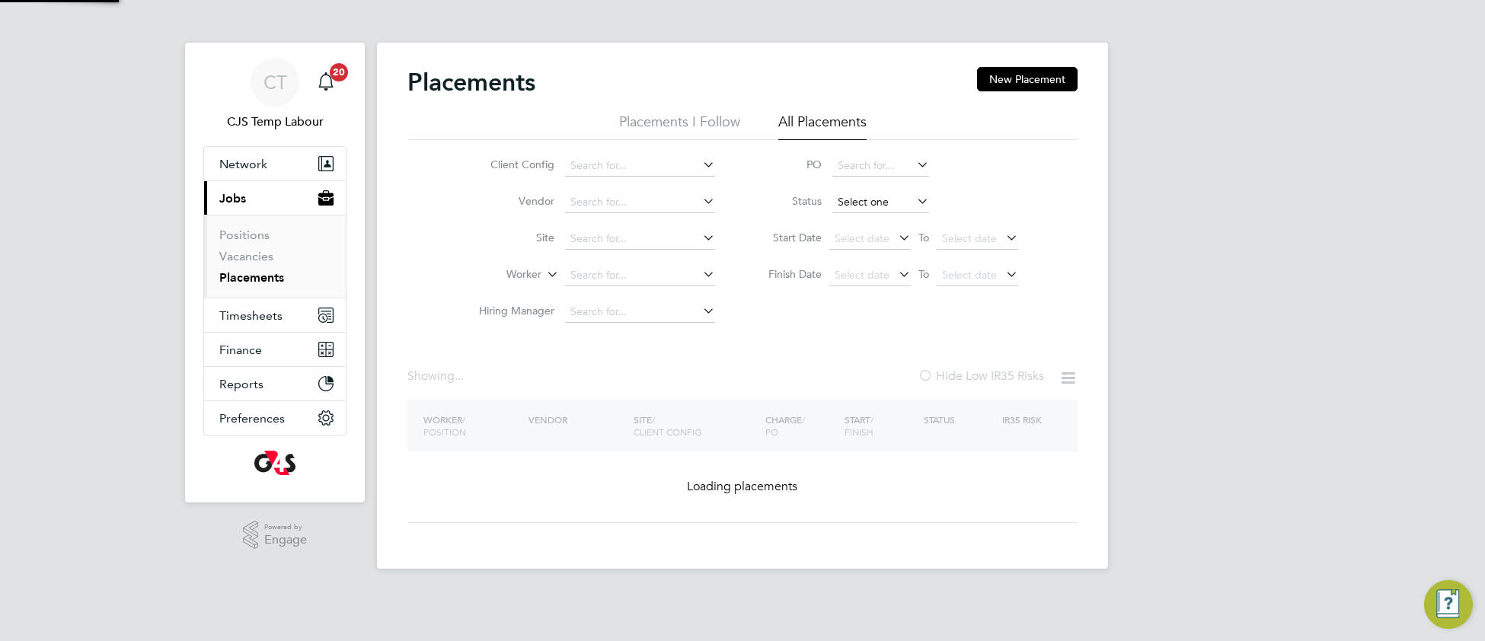
click at [890, 206] on input at bounding box center [881, 202] width 97 height 21
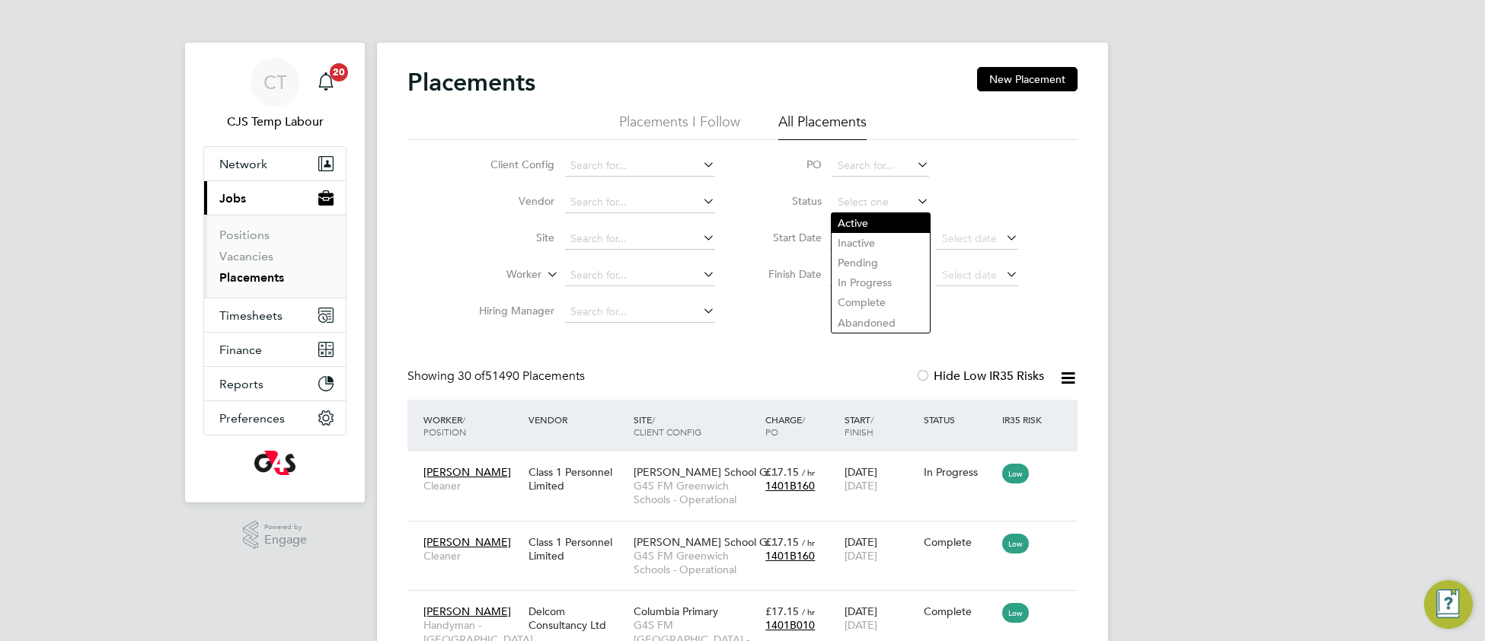
click at [861, 222] on li "Active" at bounding box center [881, 223] width 98 height 20
type input "Active"
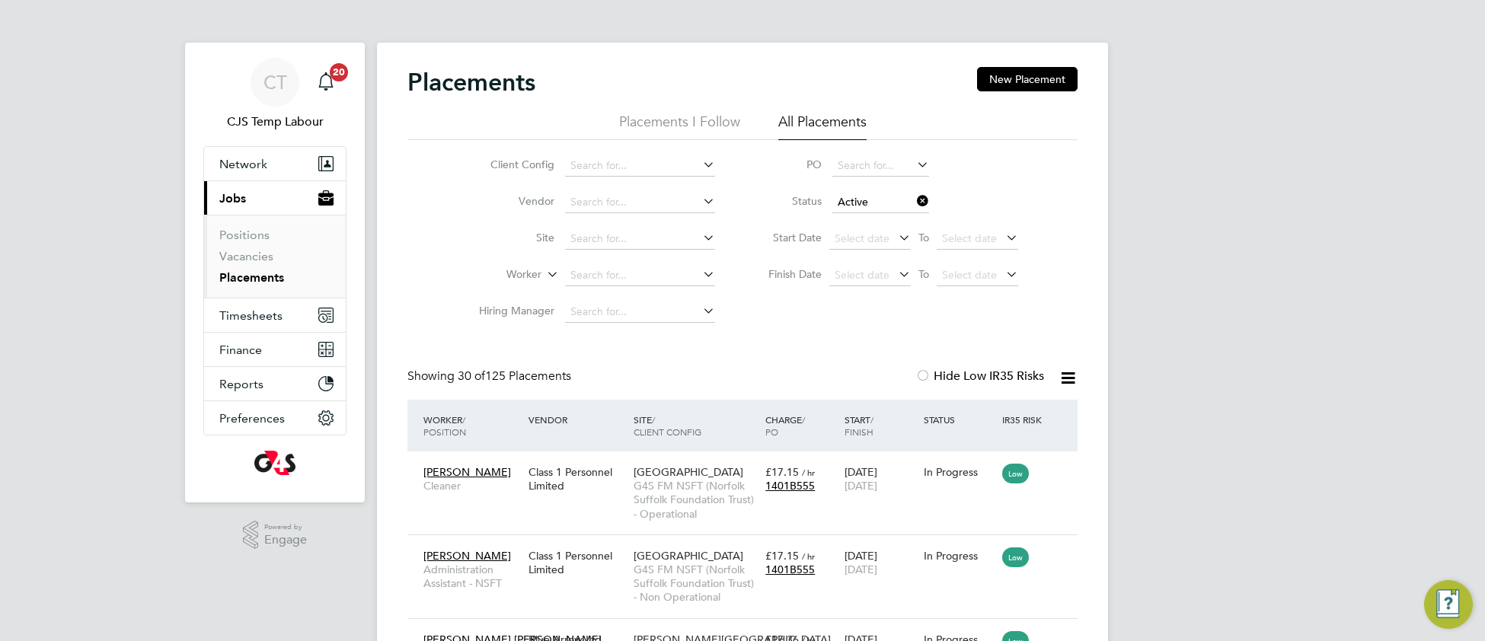
click at [919, 378] on div at bounding box center [923, 376] width 15 height 15
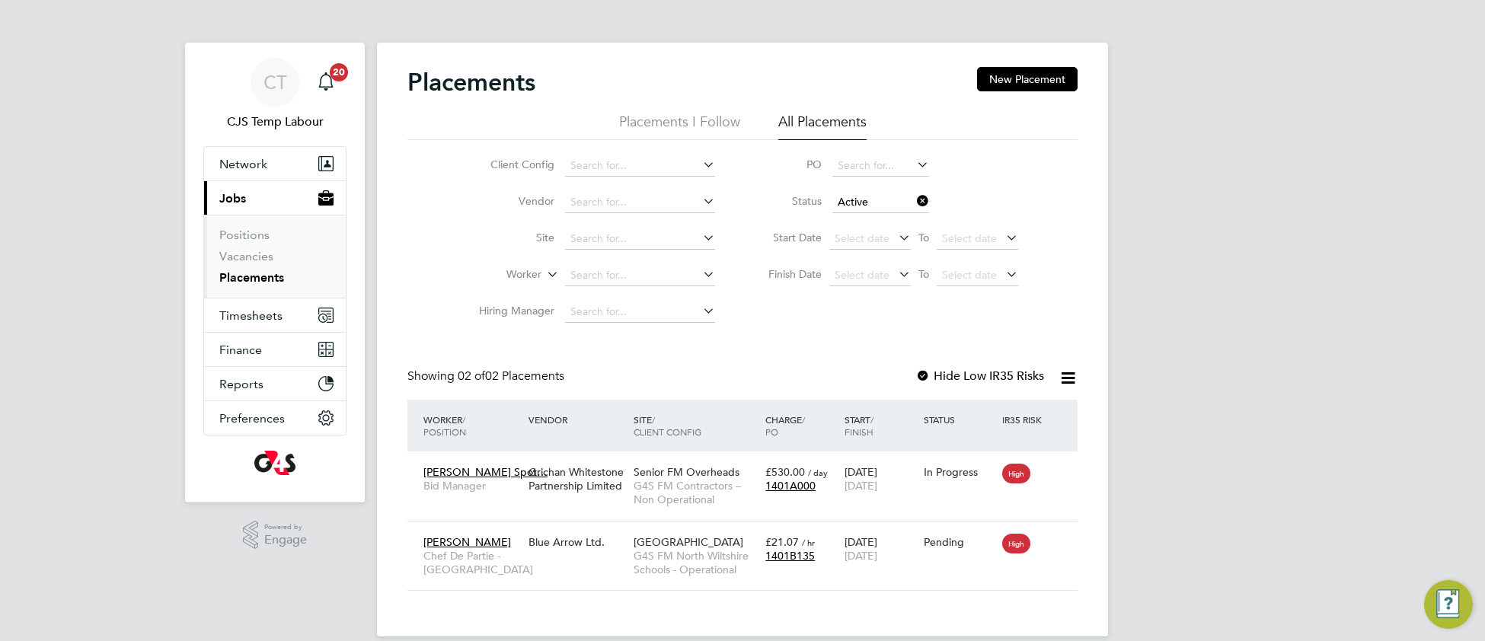
click at [922, 373] on div at bounding box center [923, 376] width 15 height 15
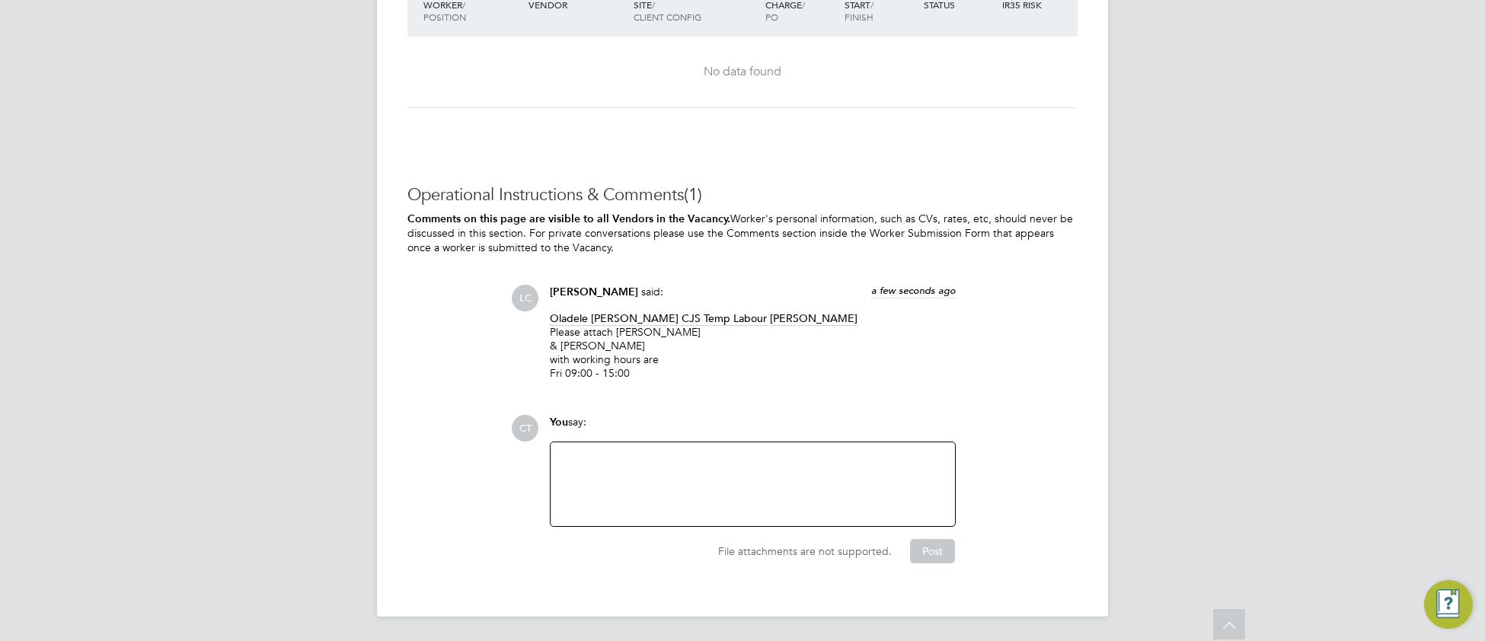
scroll to position [1494, 0]
click at [623, 476] on div at bounding box center [753, 485] width 386 height 66
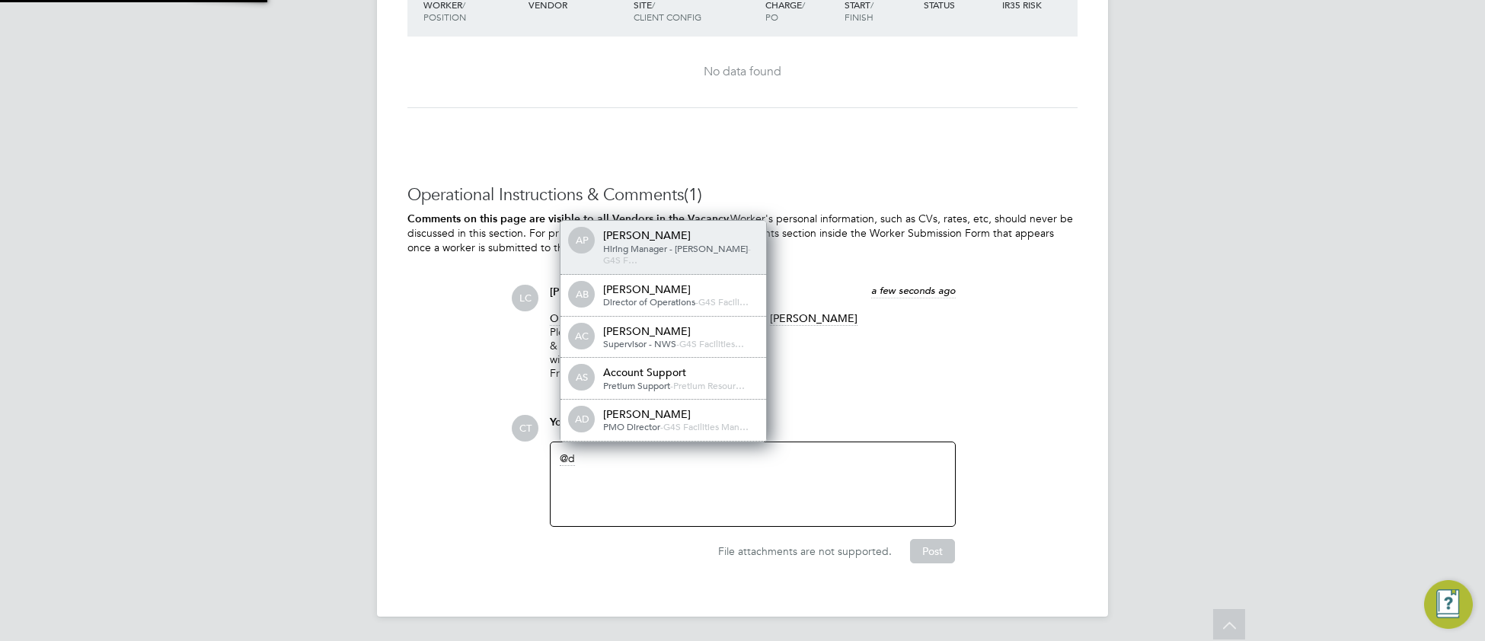
scroll to position [11, 153]
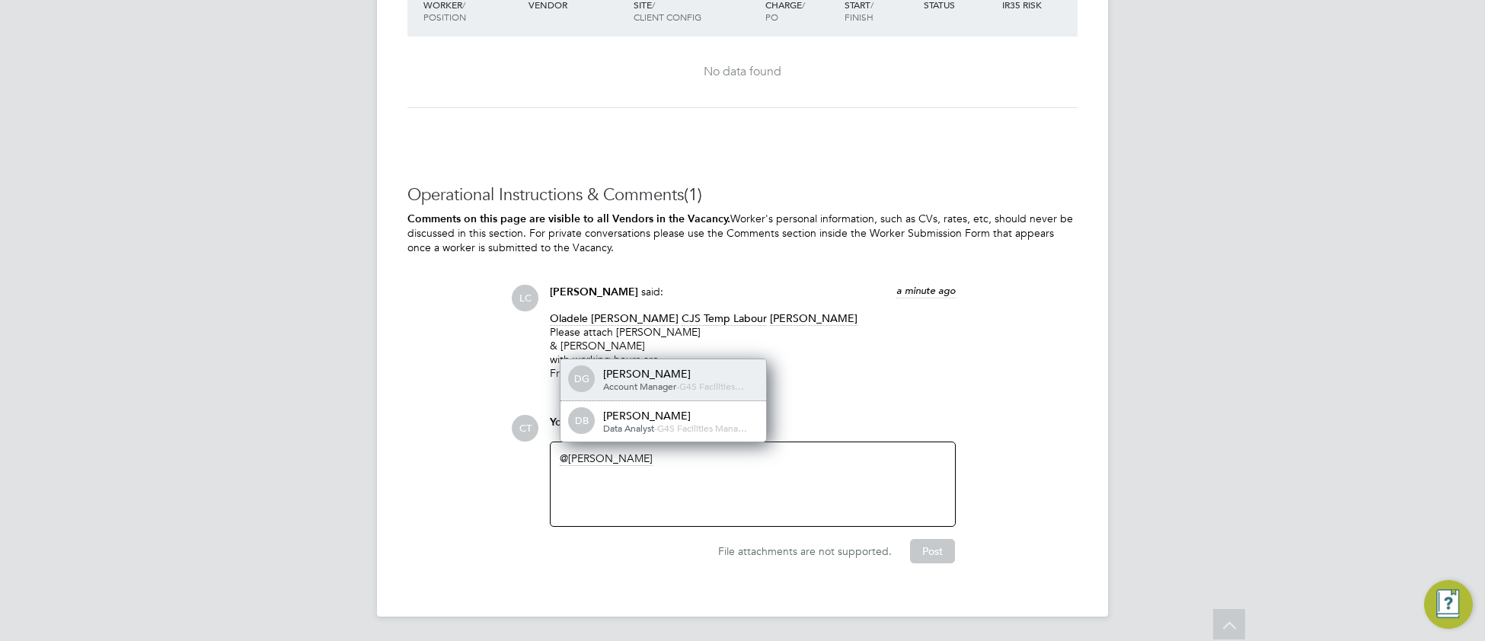
click at [700, 382] on span "G4S Facilities…" at bounding box center [711, 386] width 65 height 12
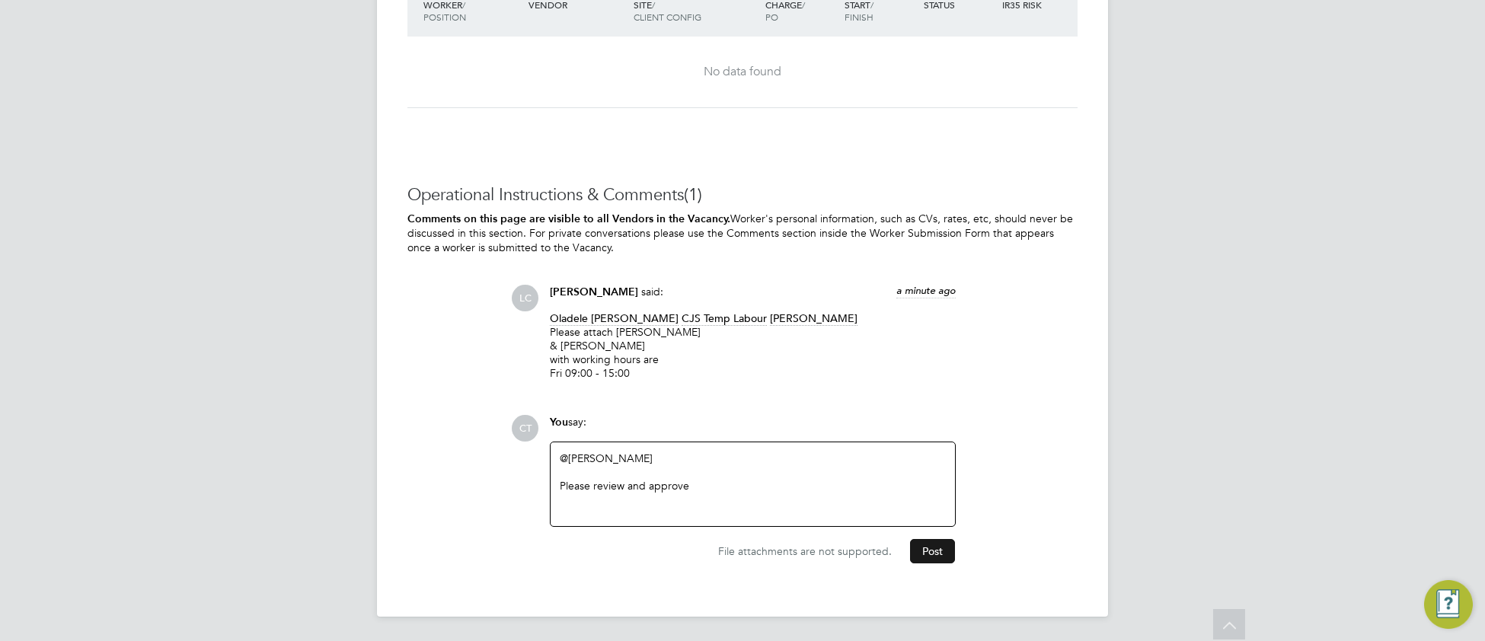
click at [924, 558] on button "Post" at bounding box center [932, 551] width 45 height 24
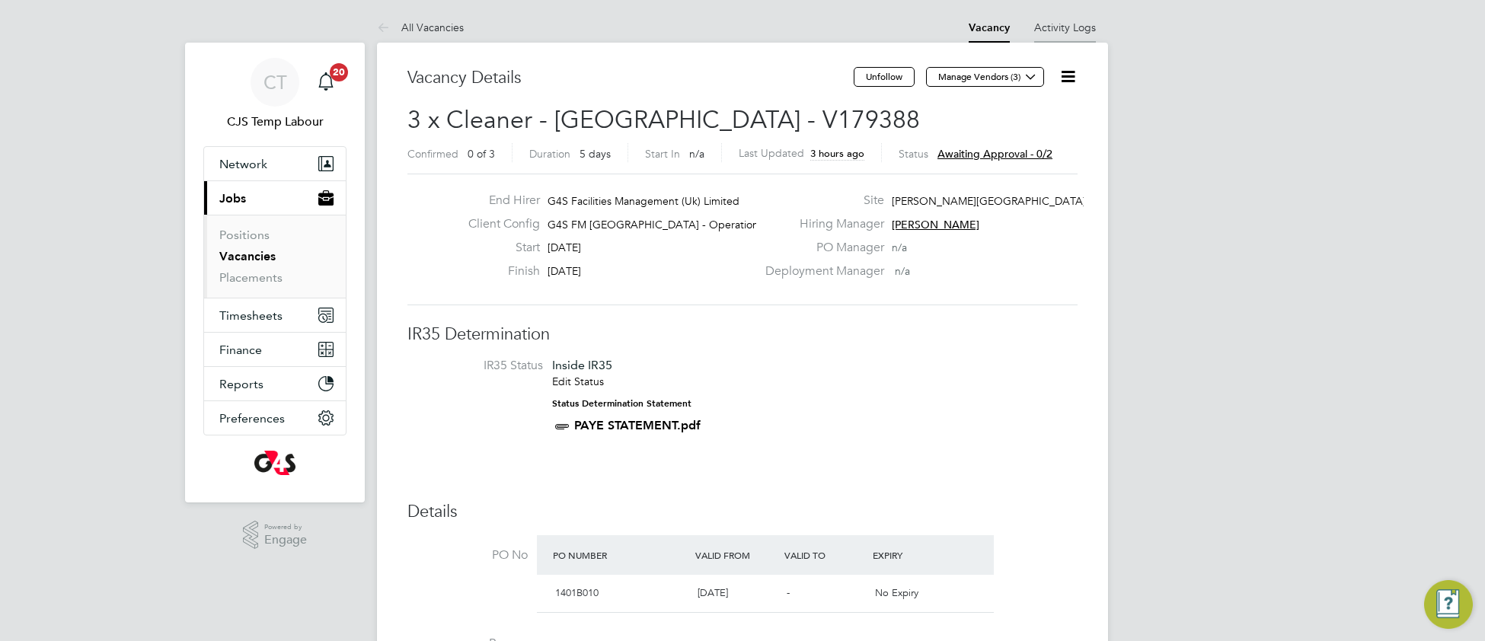
click at [1075, 35] on li "Activity Logs" at bounding box center [1065, 27] width 62 height 30
click at [1068, 28] on link "Activity Logs" at bounding box center [1065, 28] width 62 height 14
click at [1066, 37] on li "Activity Logs" at bounding box center [1065, 27] width 62 height 30
